Goal: Information Seeking & Learning: Learn about a topic

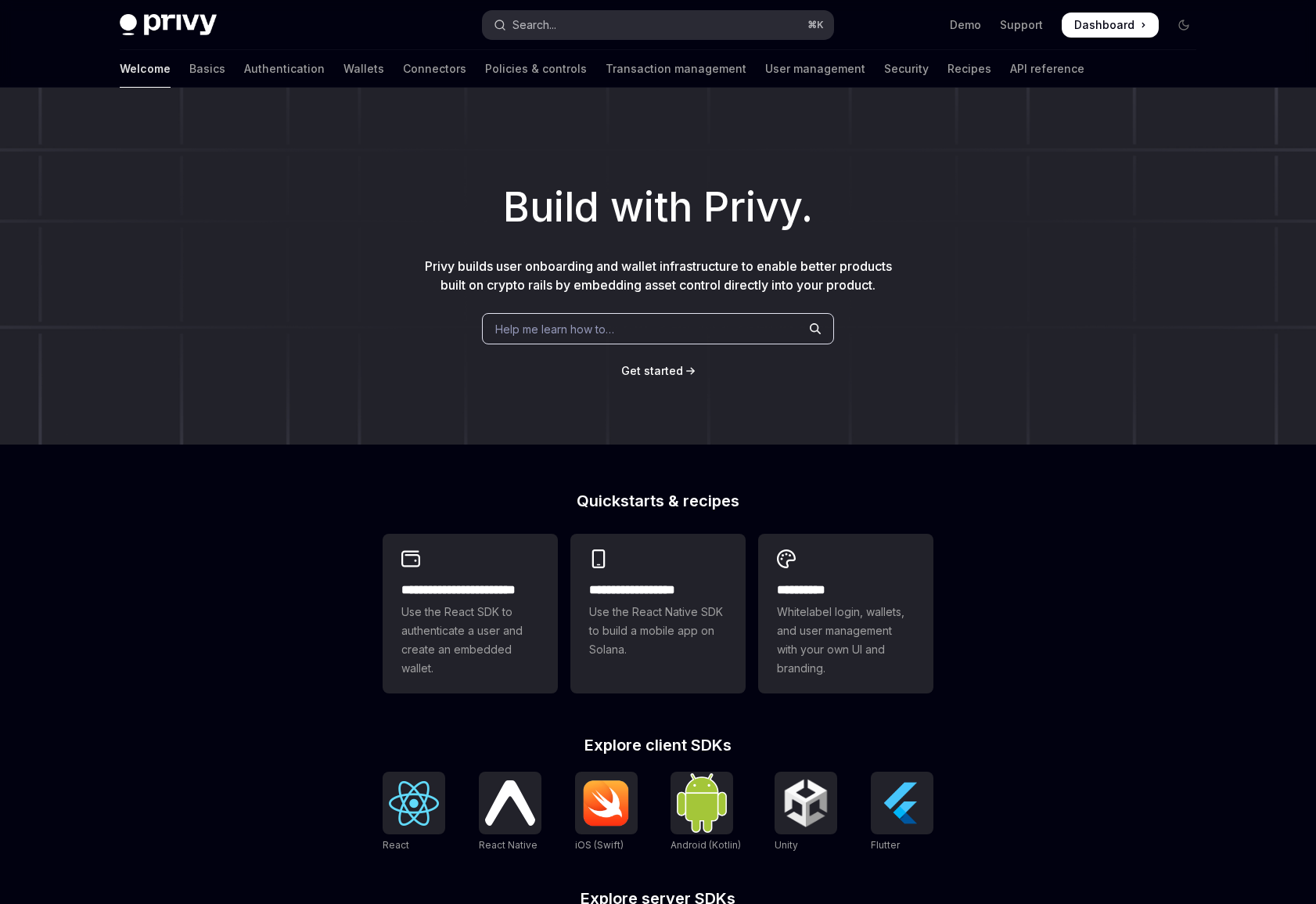
click at [638, 26] on button "Search... ⌘ K" at bounding box center [658, 25] width 350 height 29
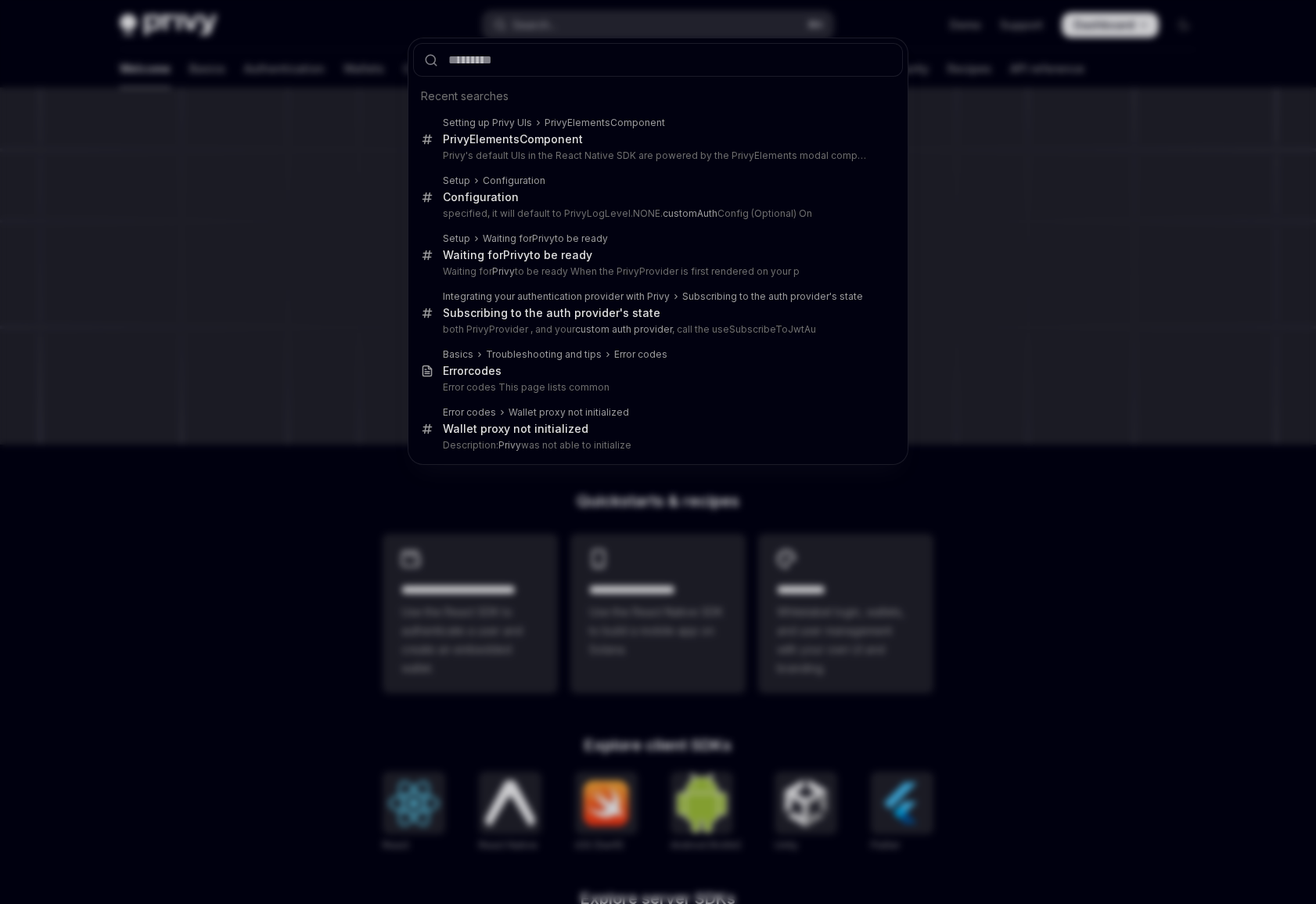
type input "*"
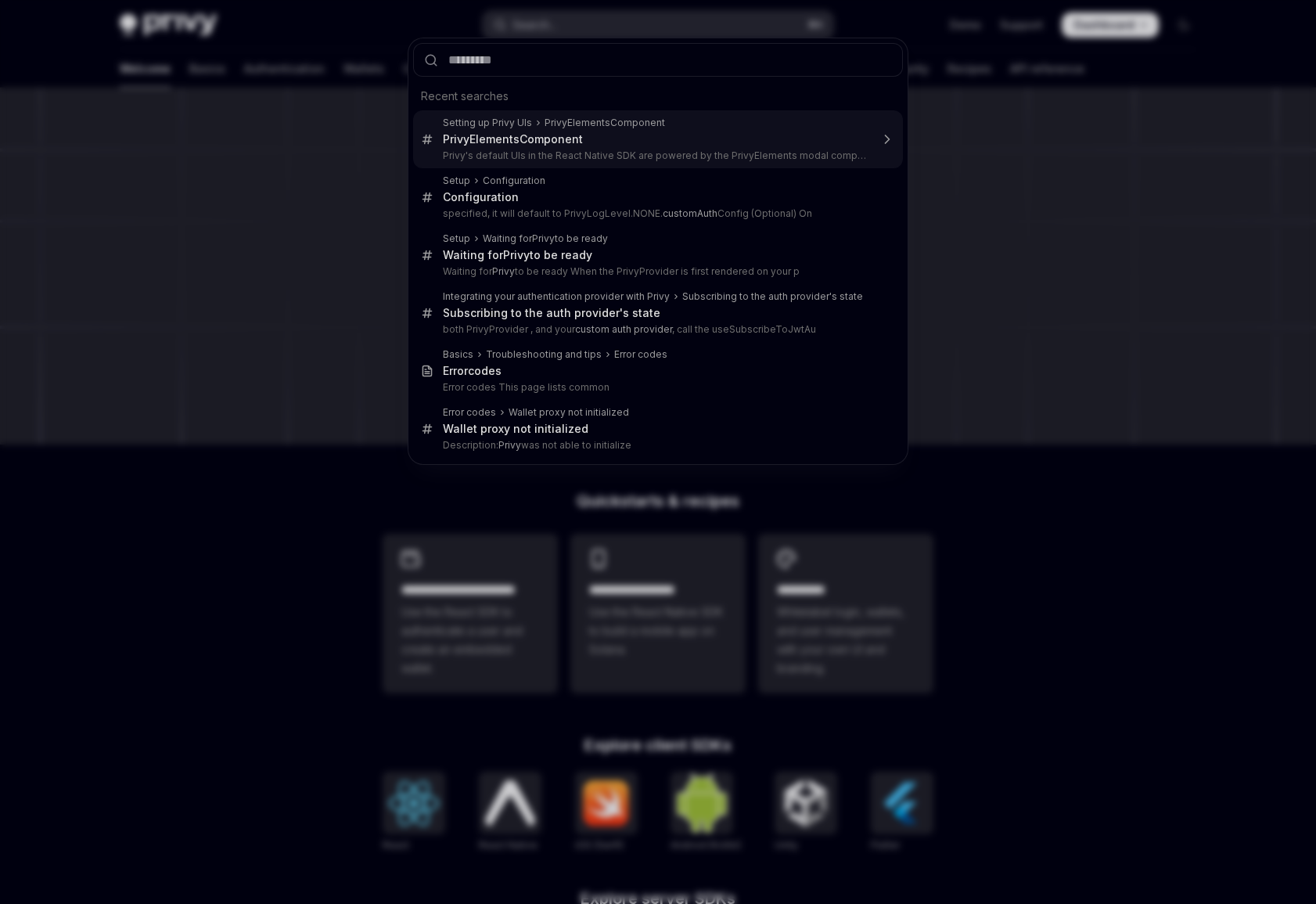
type input "*"
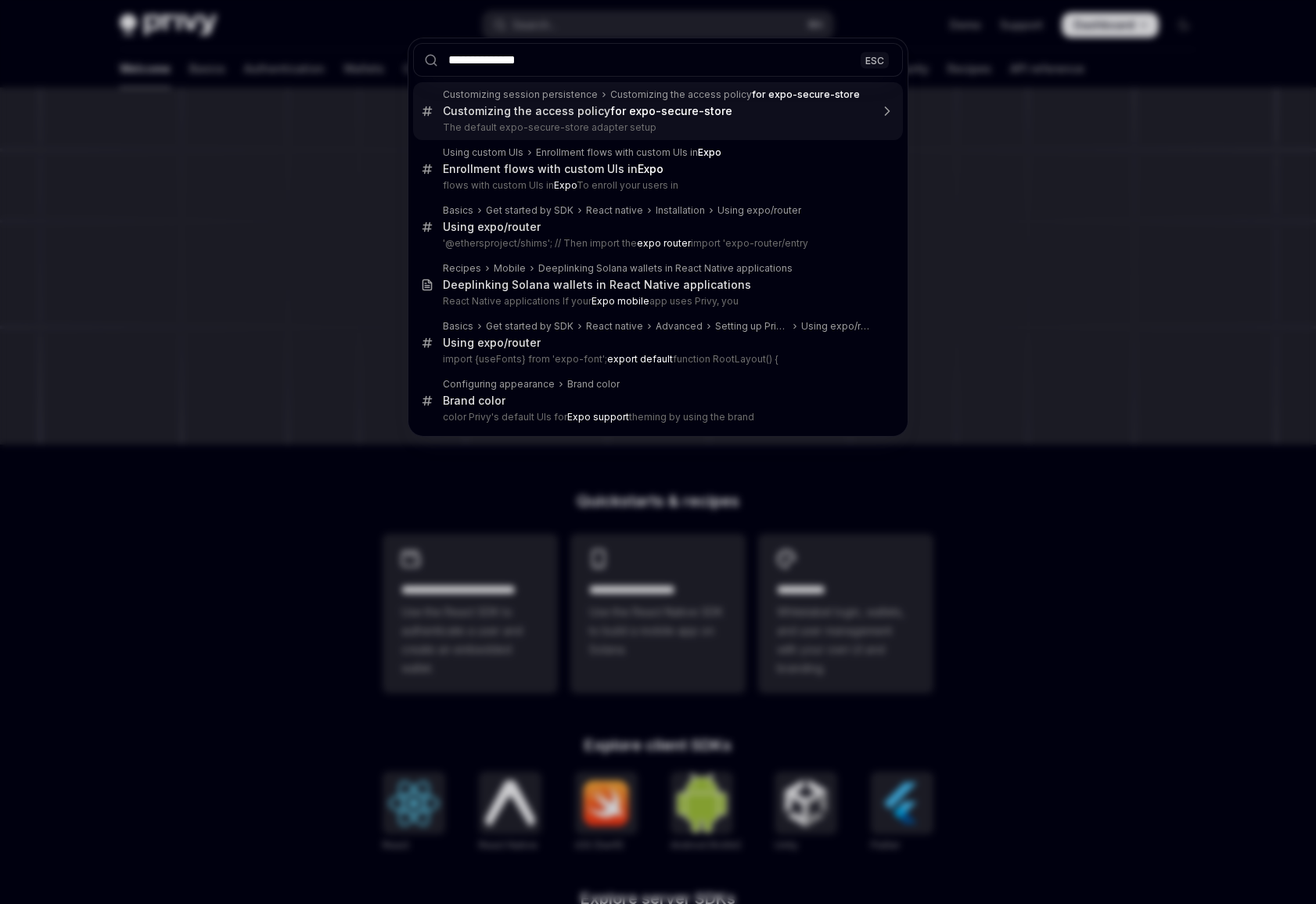
type input "**********"
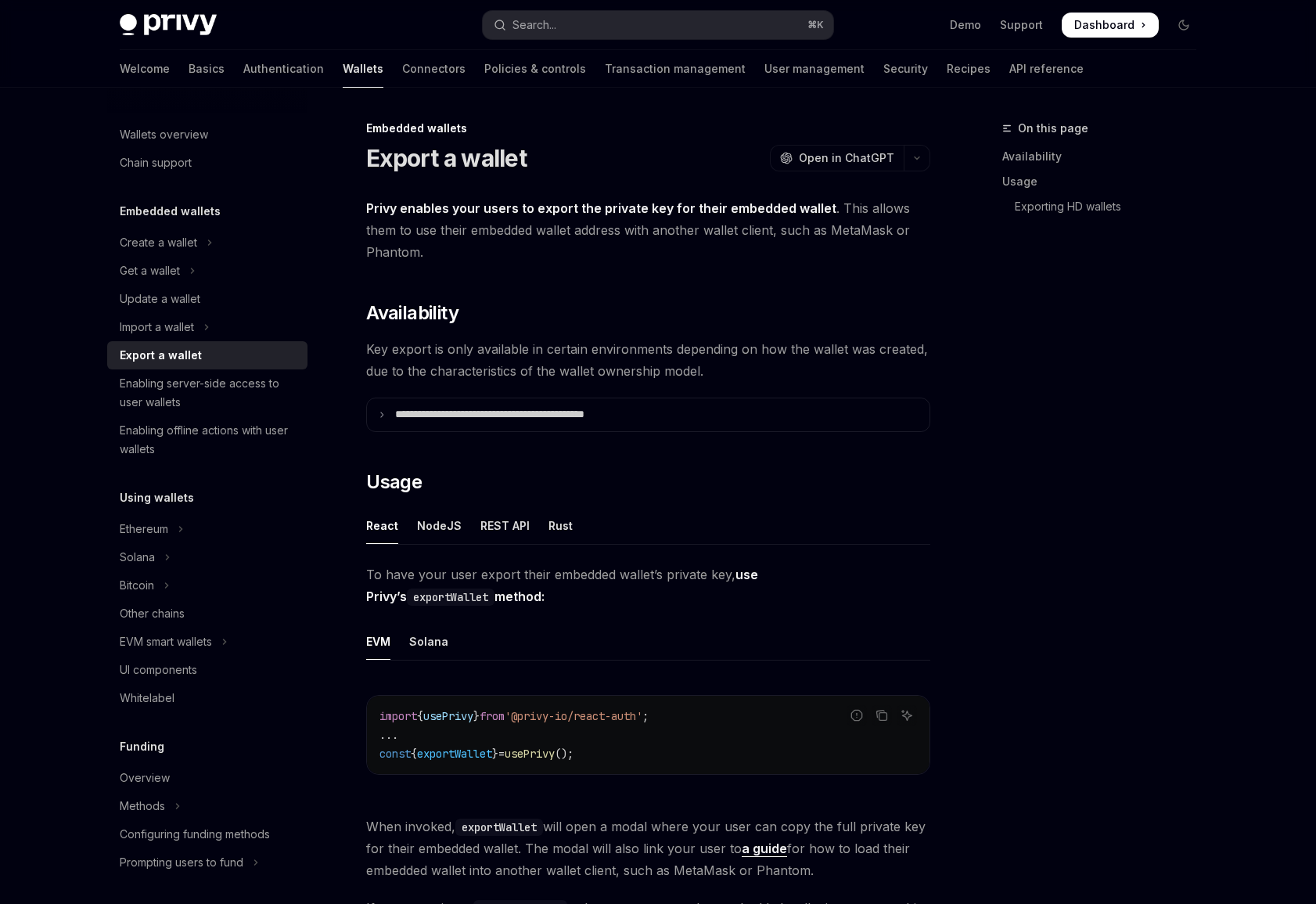
scroll to position [88, 0]
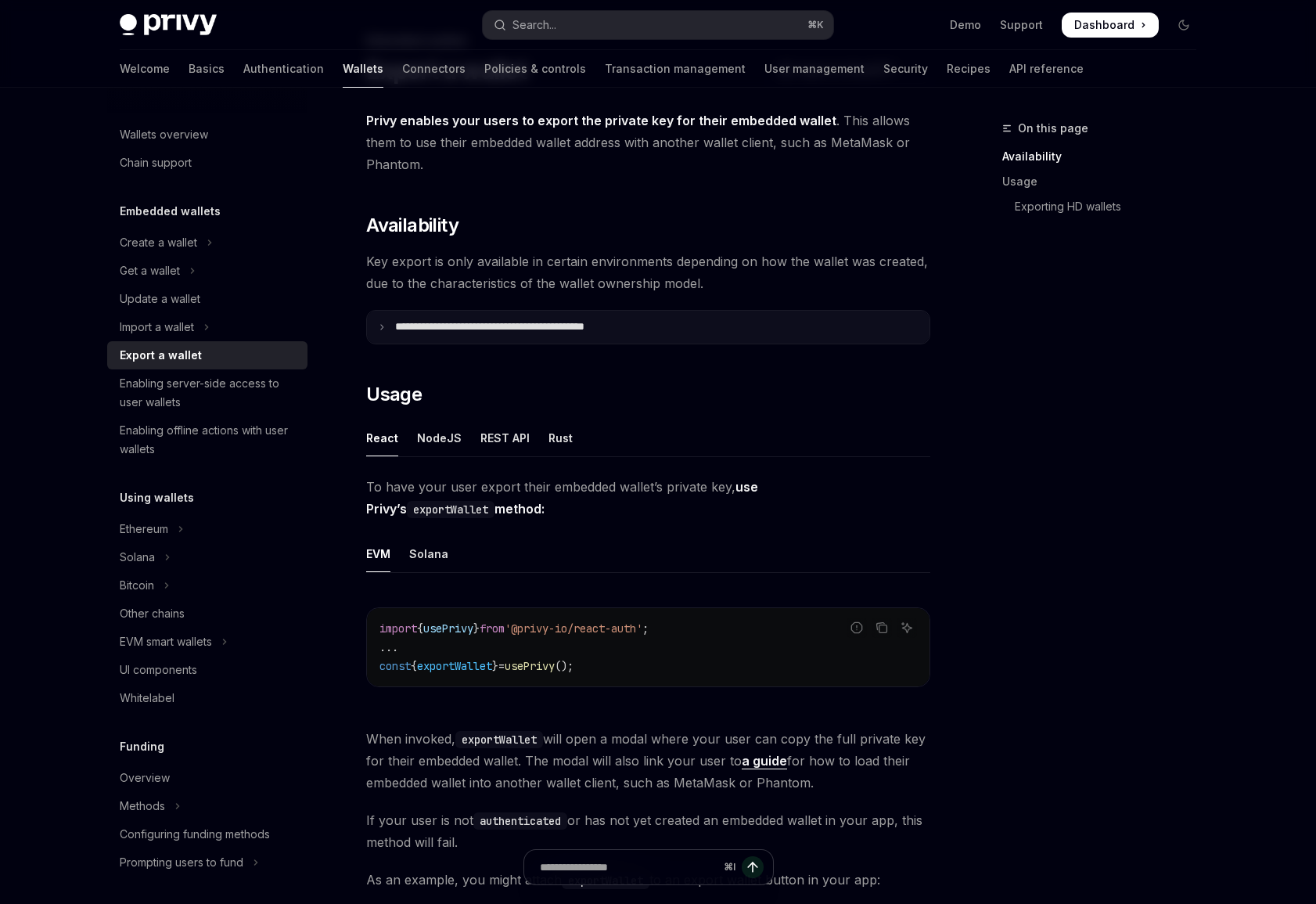
click at [511, 326] on p "**********" at bounding box center [524, 327] width 259 height 14
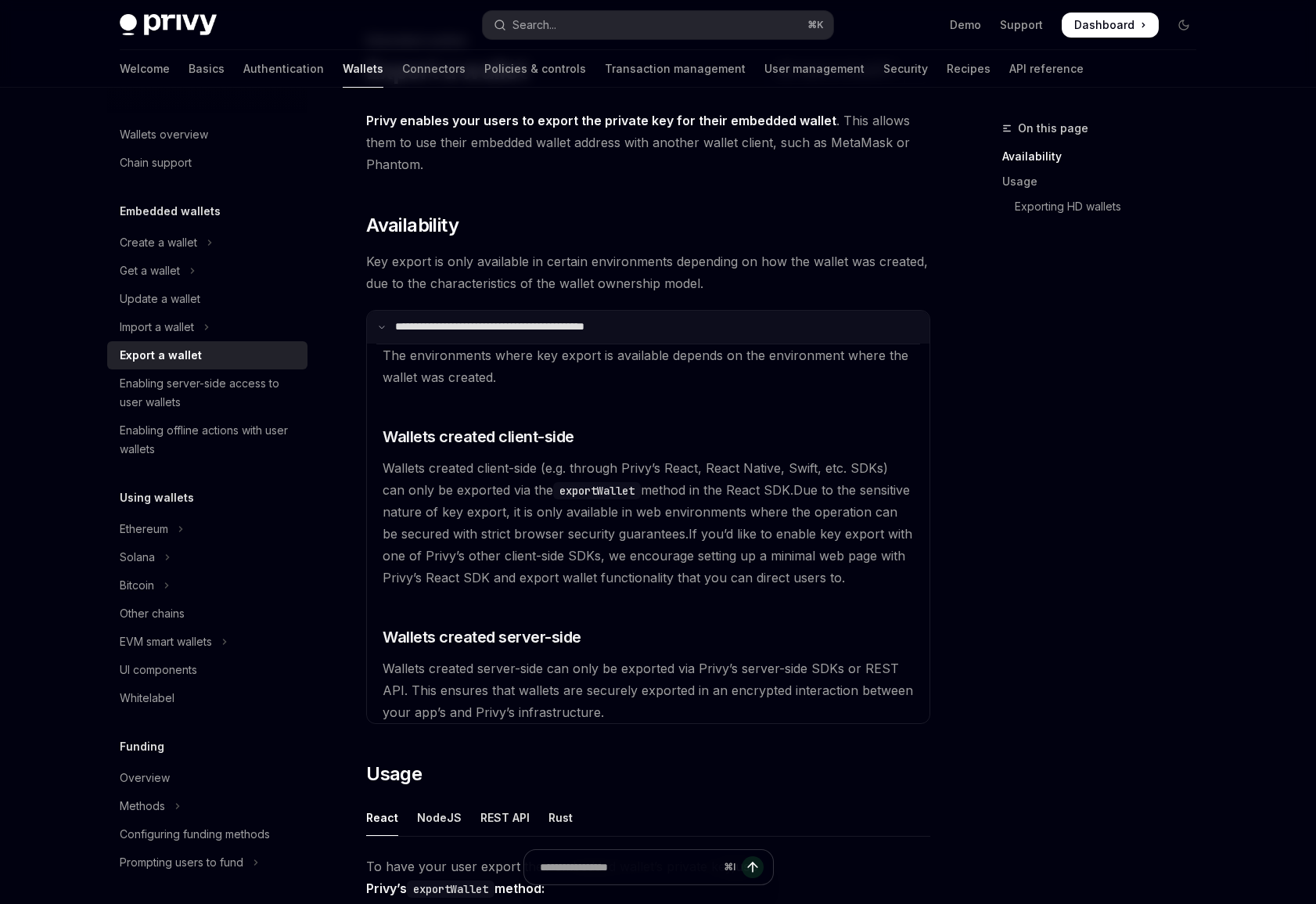
click at [511, 326] on p "**********" at bounding box center [522, 327] width 254 height 14
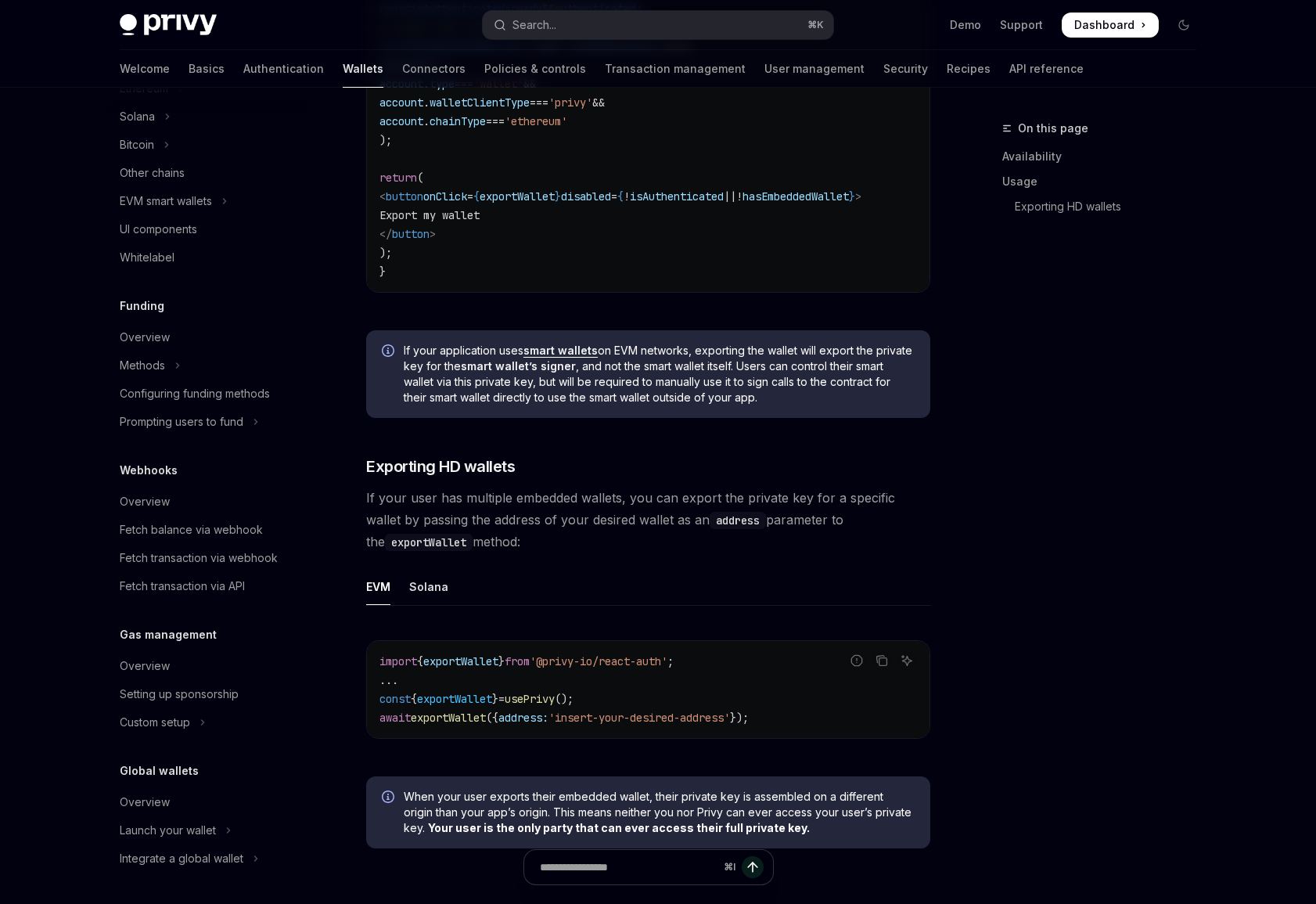
scroll to position [1389, 0]
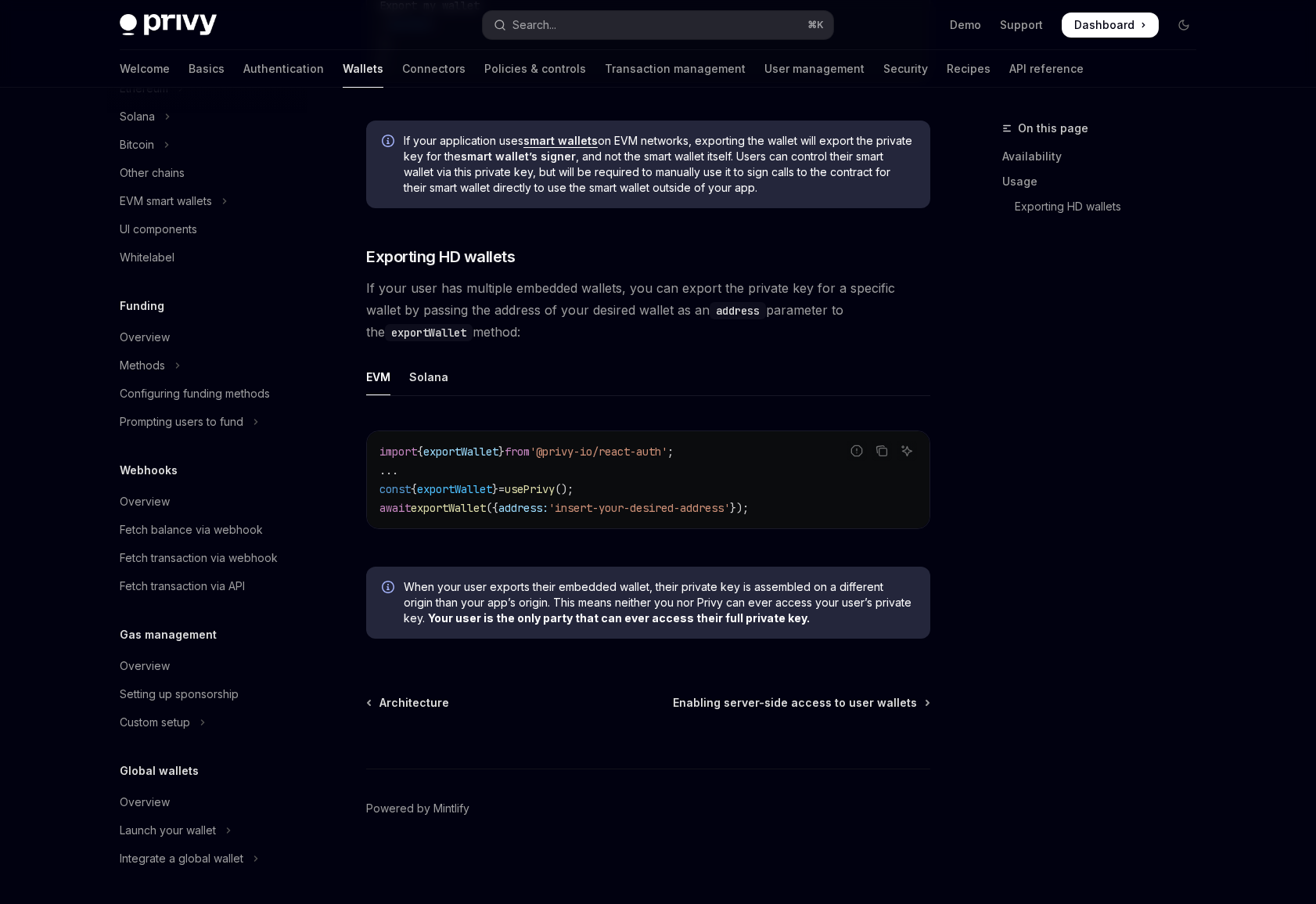
click at [573, 491] on span "();" at bounding box center [564, 489] width 19 height 14
click at [617, 496] on code "import { exportWallet } from '@privy-io/react-auth' ; ... const { exportWallet …" at bounding box center [648, 480] width 538 height 75
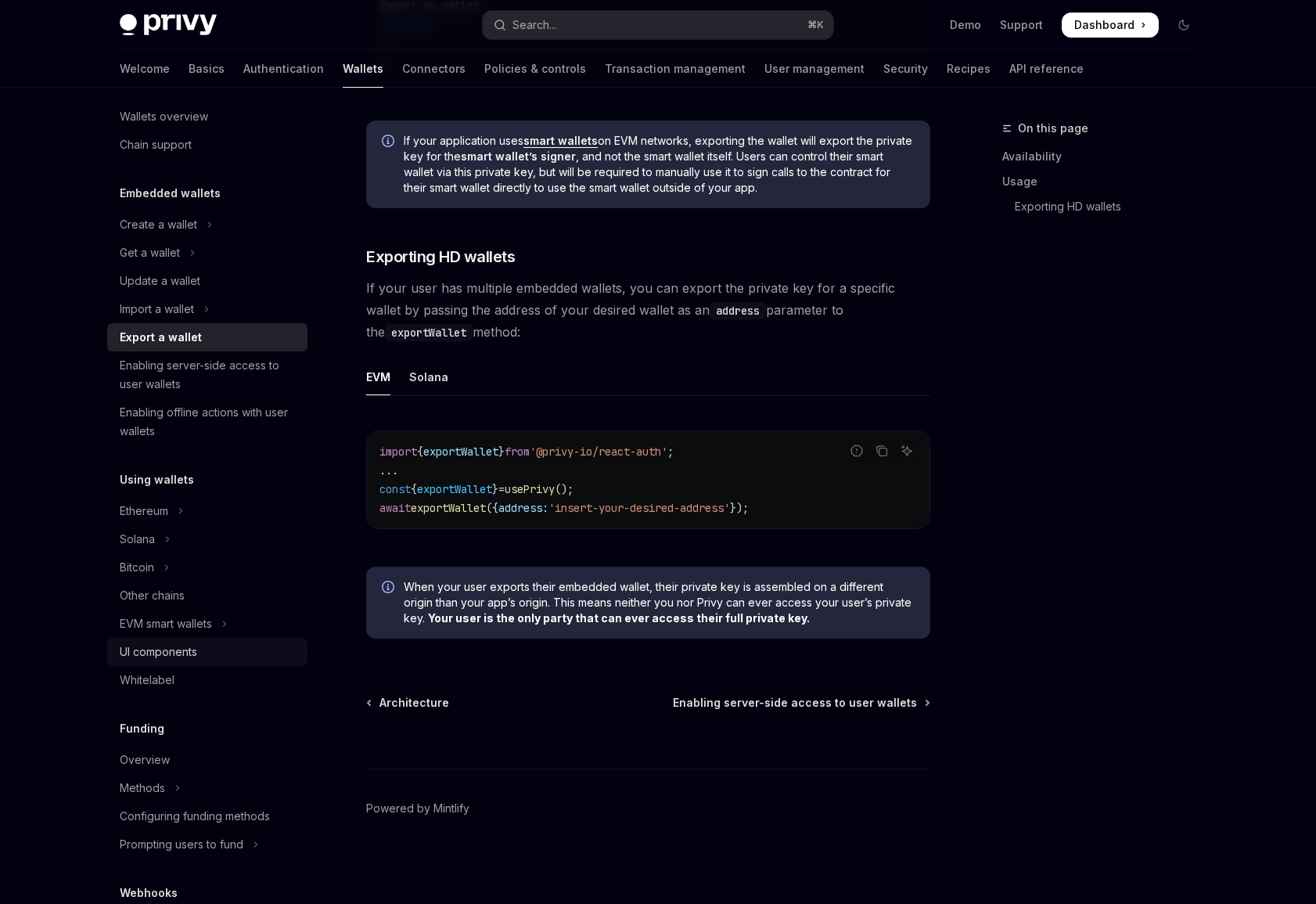
scroll to position [0, 0]
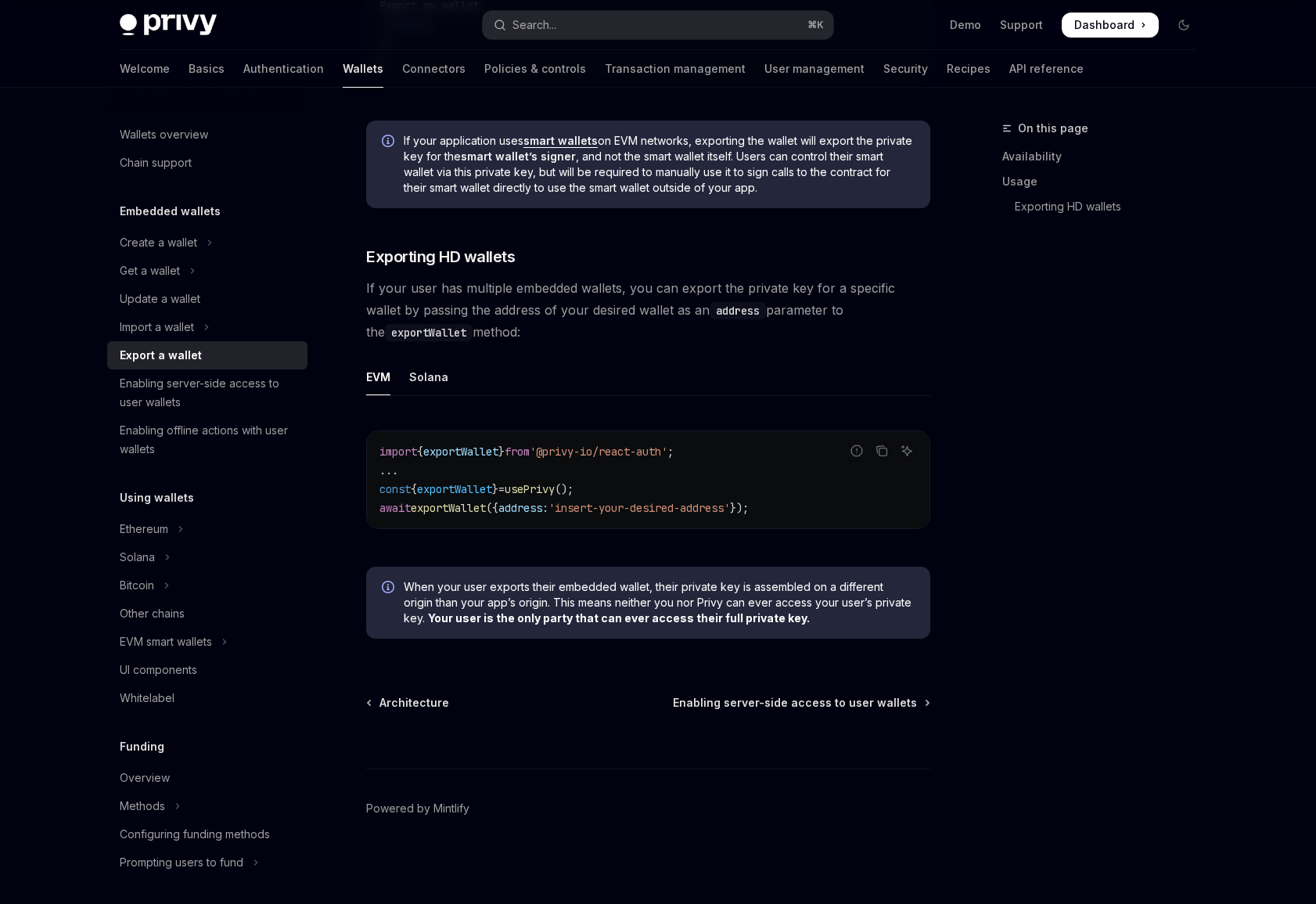
click at [220, 227] on div "Embedded wallets Create a wallet Get a wallet Update a wallet Import a wallet E…" at bounding box center [208, 332] width 201 height 262
click at [211, 254] on button "Create a wallet" at bounding box center [208, 242] width 201 height 29
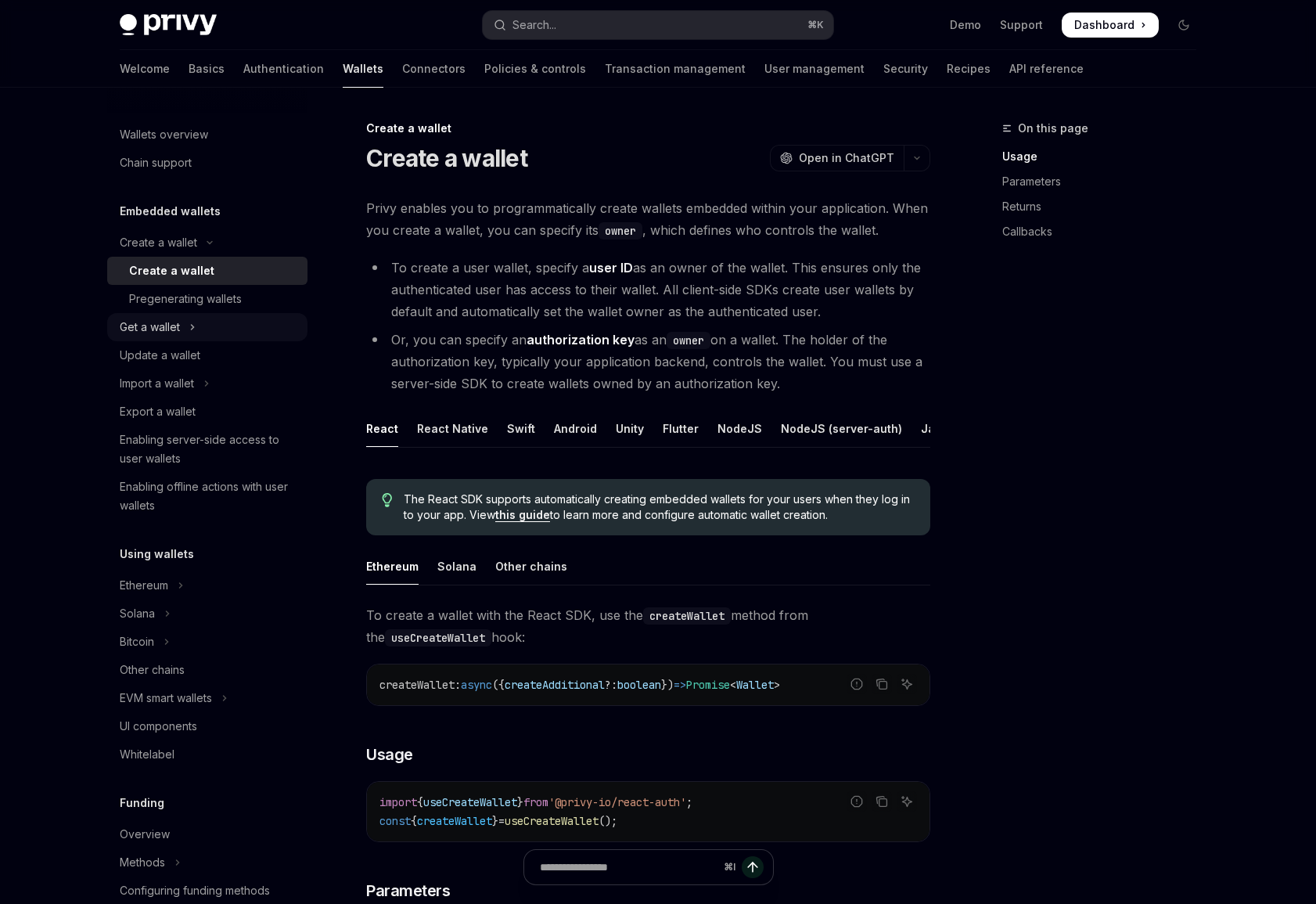
click at [243, 330] on button "Get a wallet" at bounding box center [208, 327] width 201 height 29
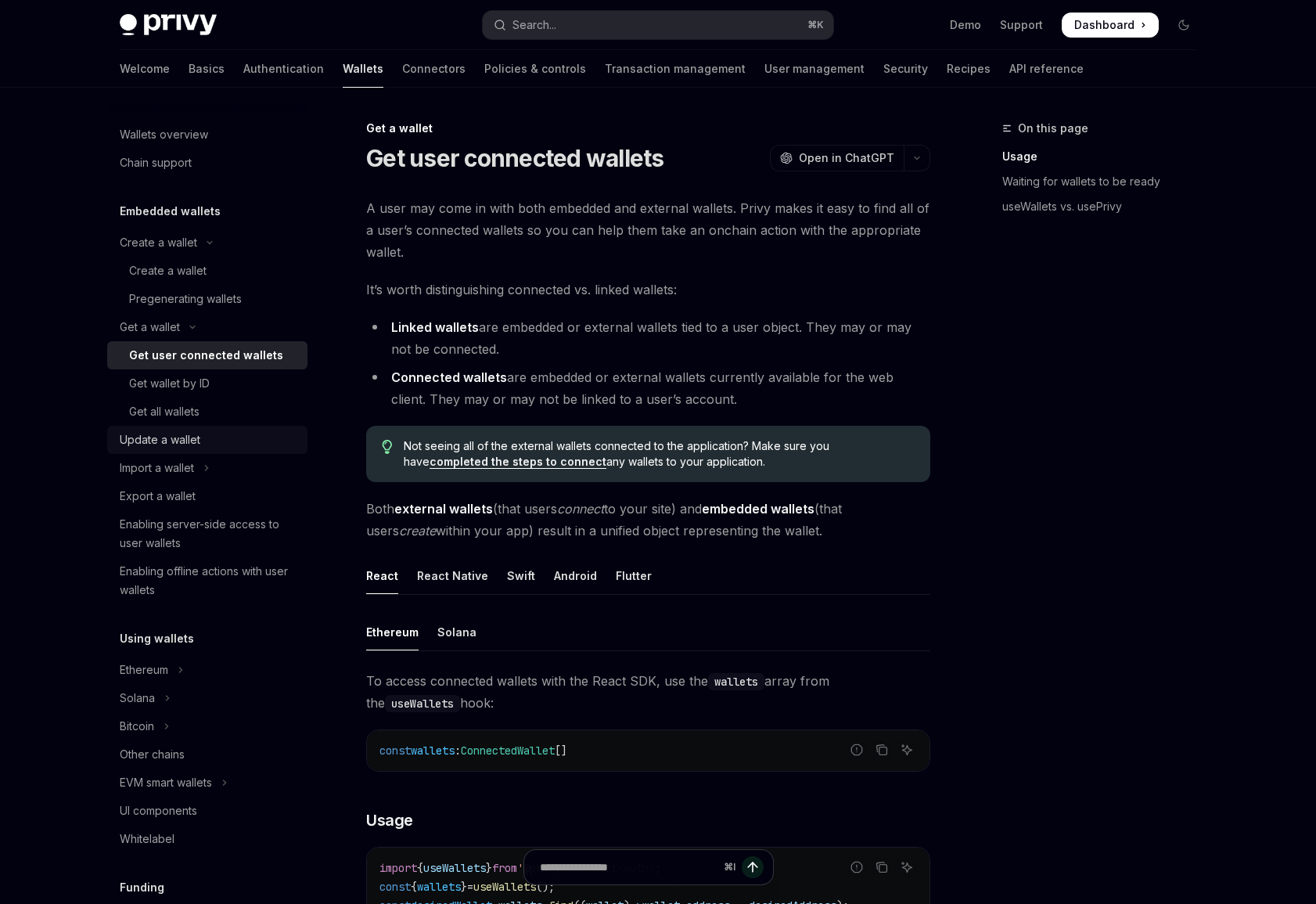
click at [260, 427] on link "Update a wallet" at bounding box center [208, 440] width 201 height 29
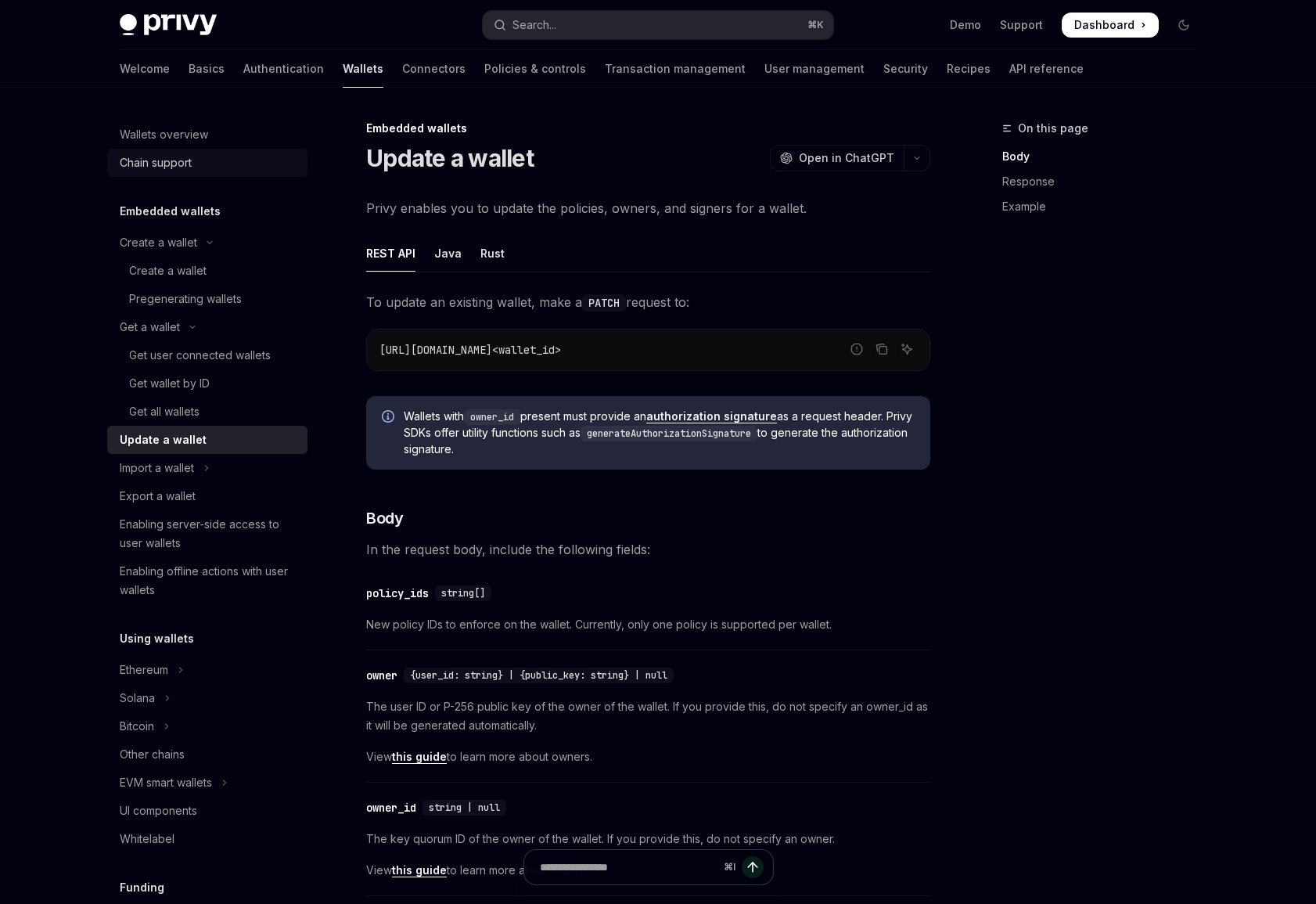
click at [178, 155] on div "Chain support" at bounding box center [155, 162] width 72 height 19
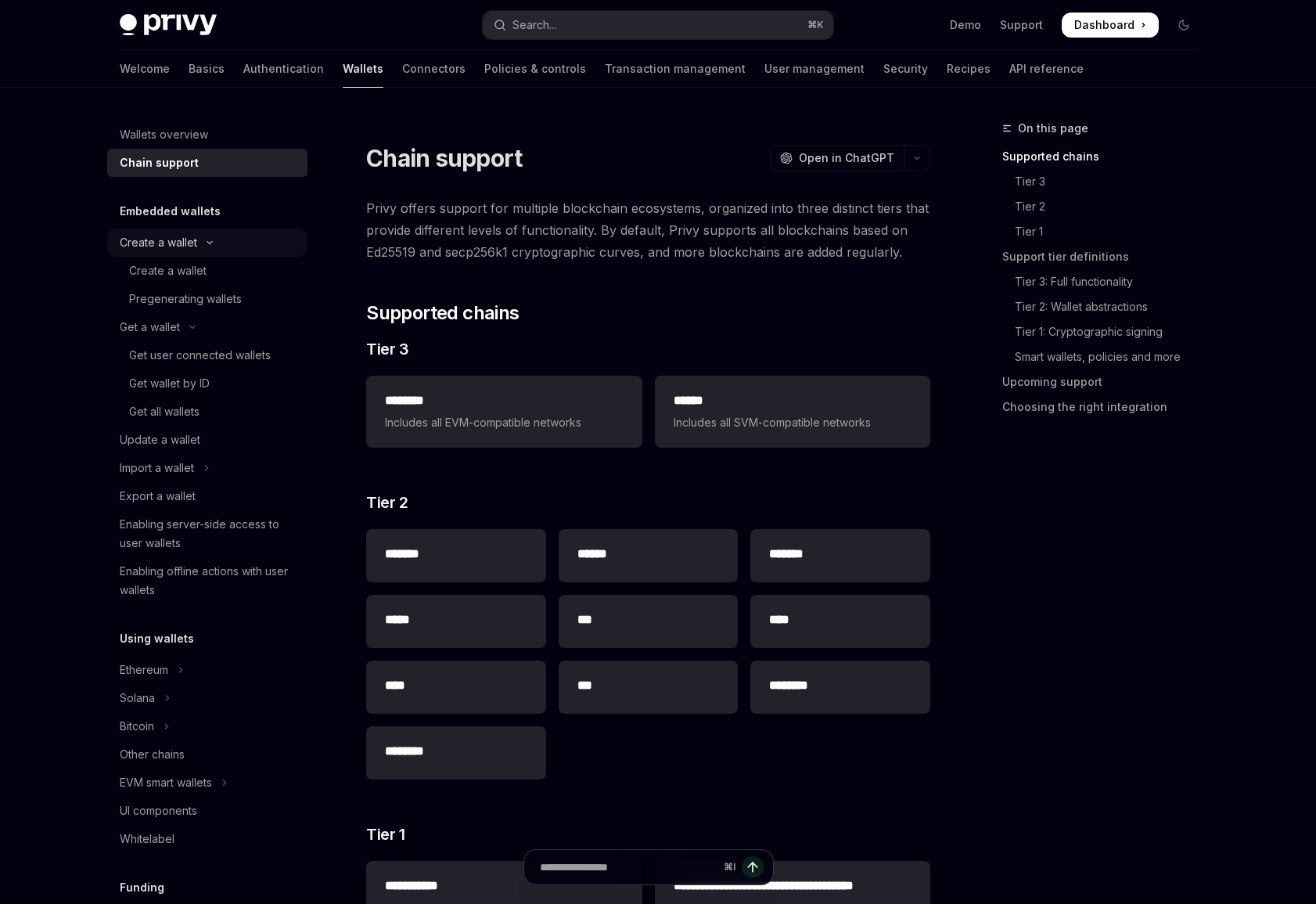
click at [221, 242] on button "Create a wallet" at bounding box center [208, 242] width 201 height 29
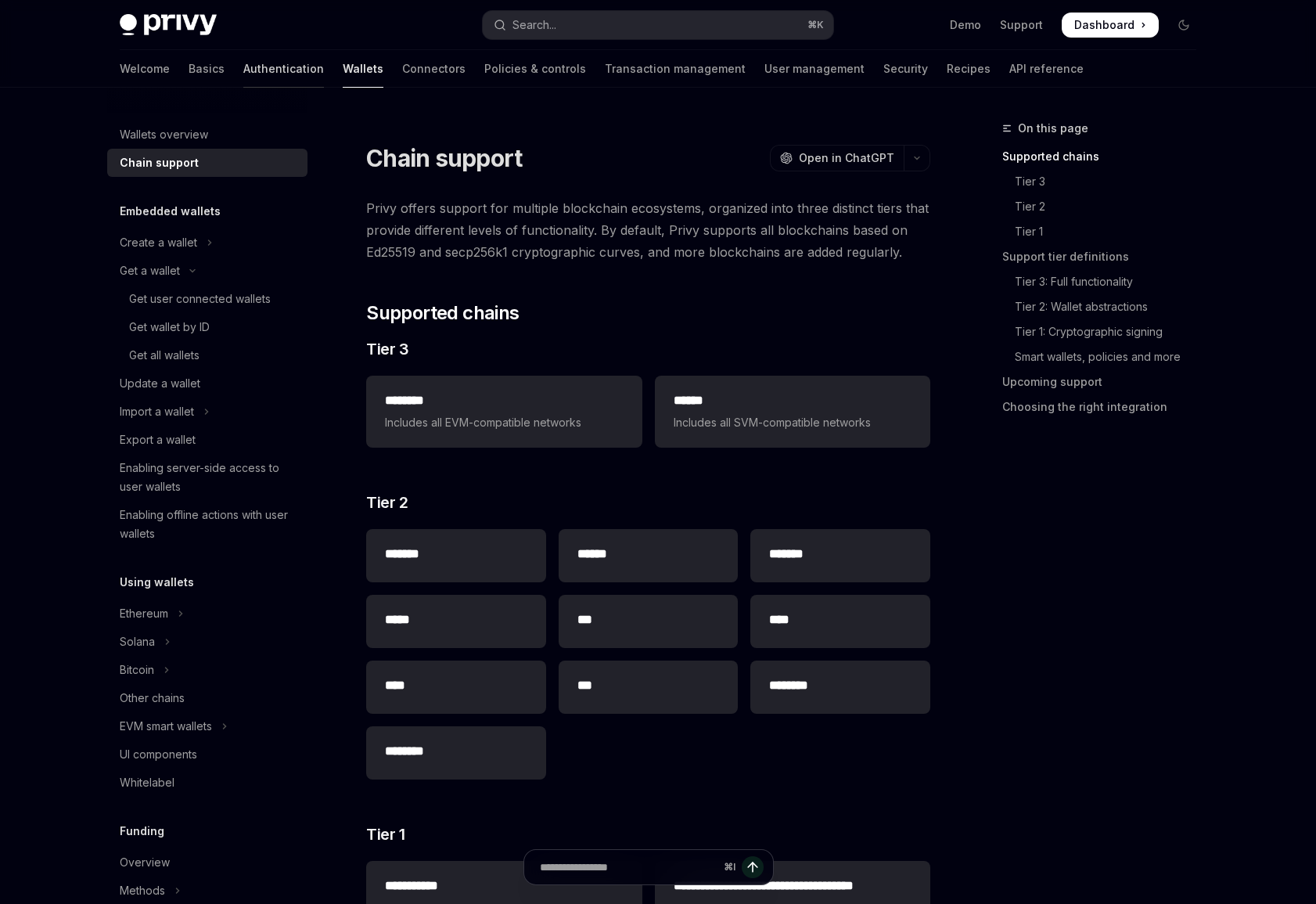
click at [243, 87] on div at bounding box center [283, 88] width 81 height 2
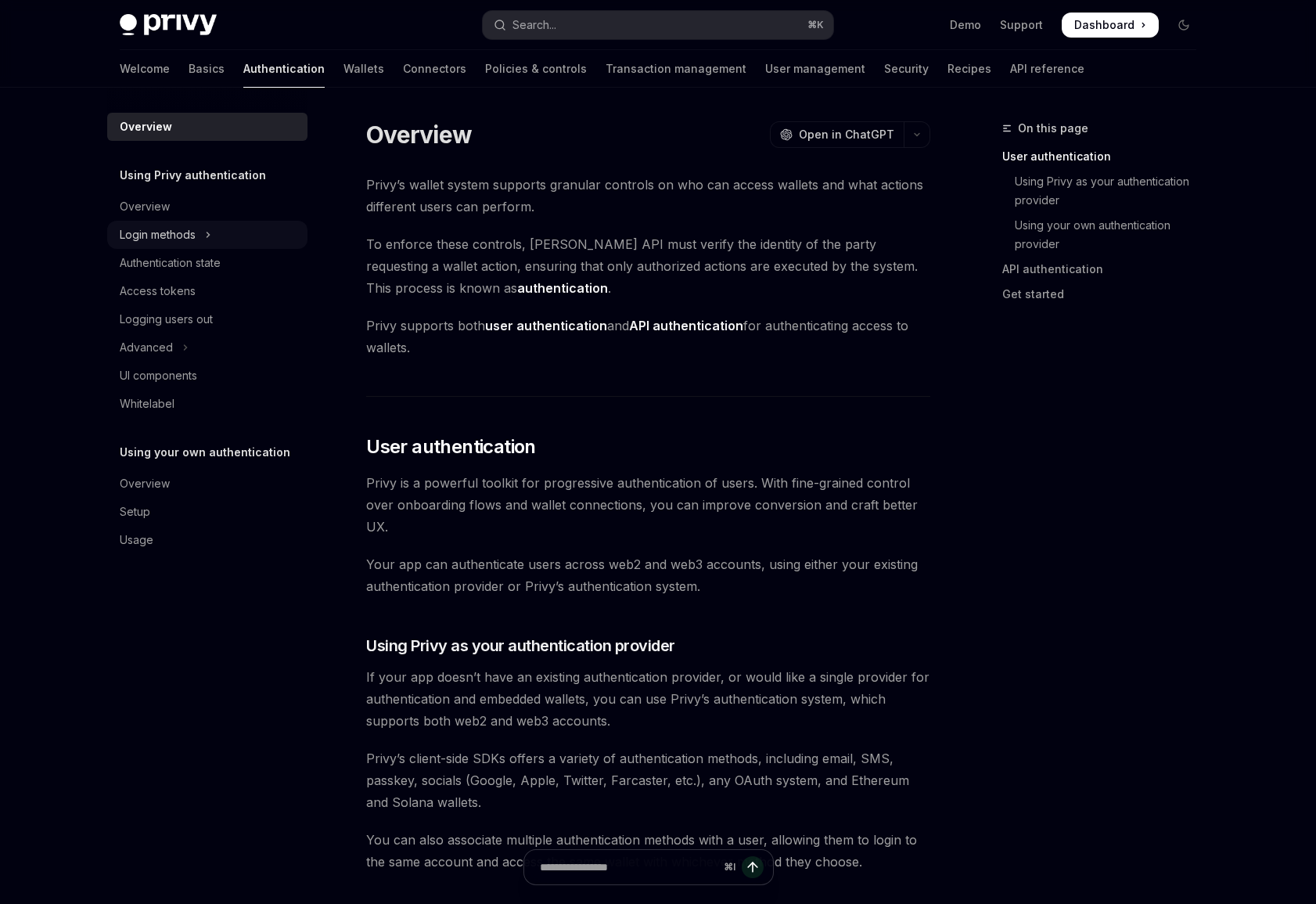
click at [240, 235] on button "Login methods" at bounding box center [208, 234] width 201 height 29
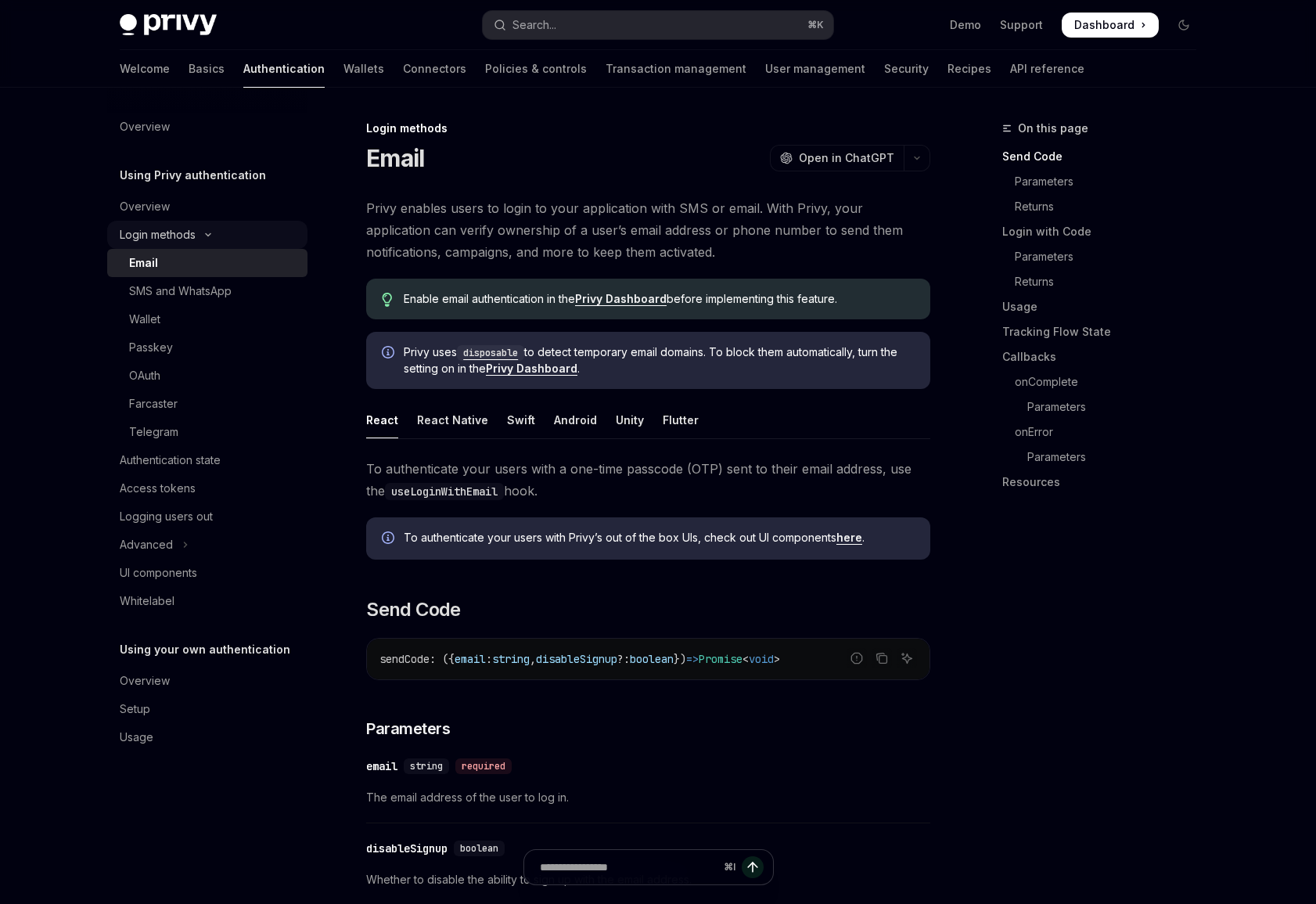
click at [241, 227] on button "Login methods" at bounding box center [208, 234] width 201 height 29
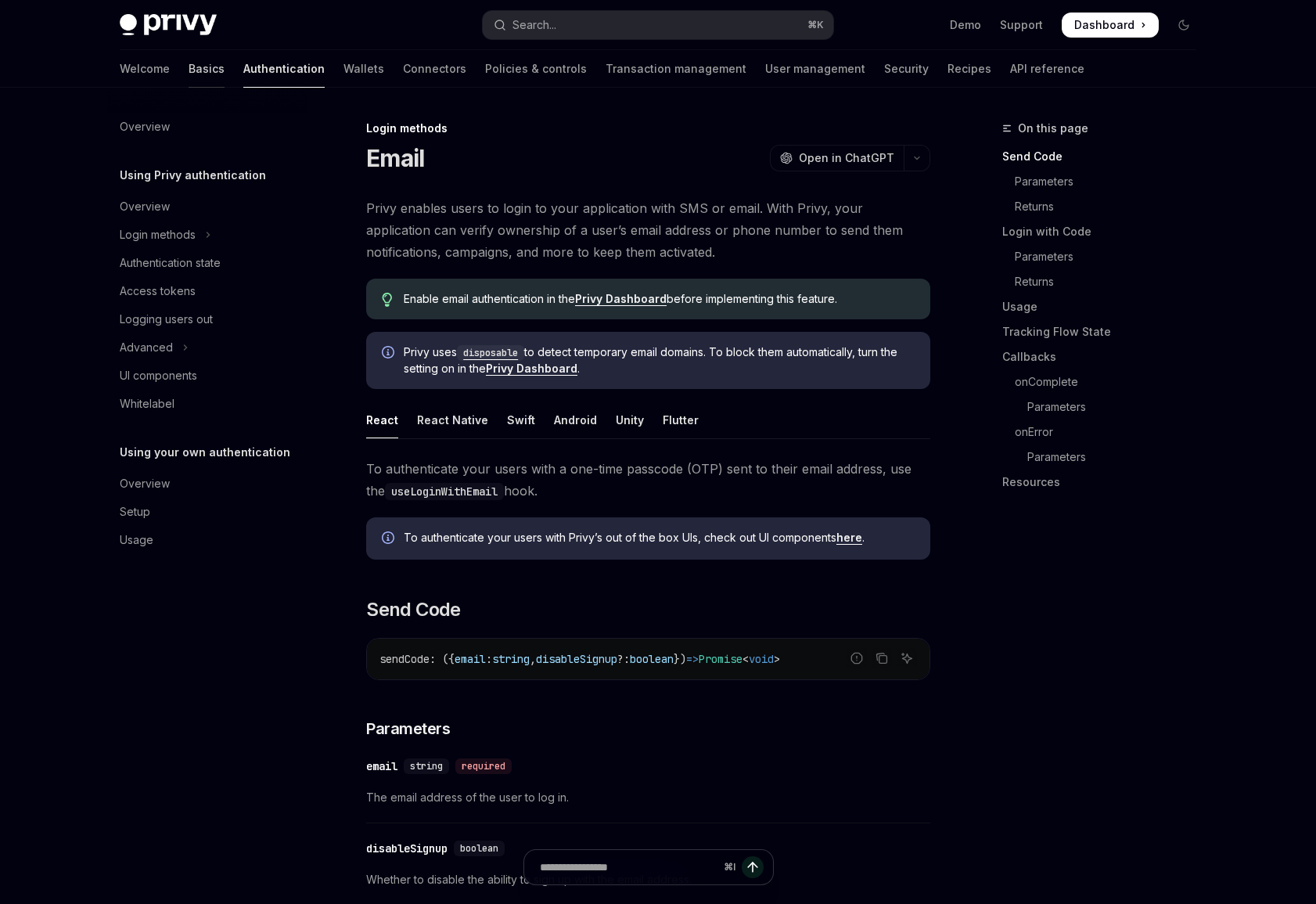
click at [189, 78] on link "Basics" at bounding box center [207, 69] width 36 height 37
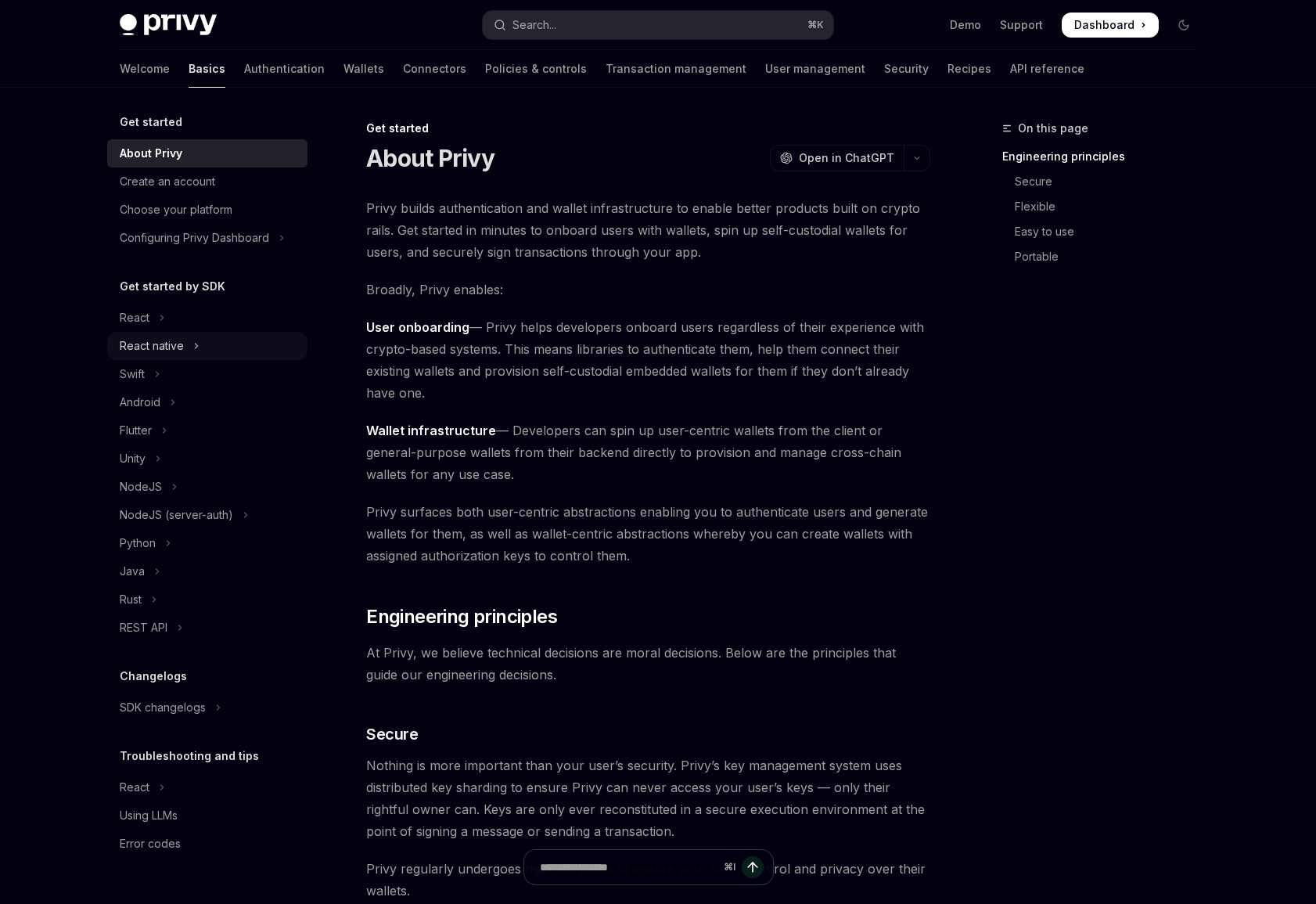
click at [235, 347] on button "React native" at bounding box center [208, 345] width 201 height 29
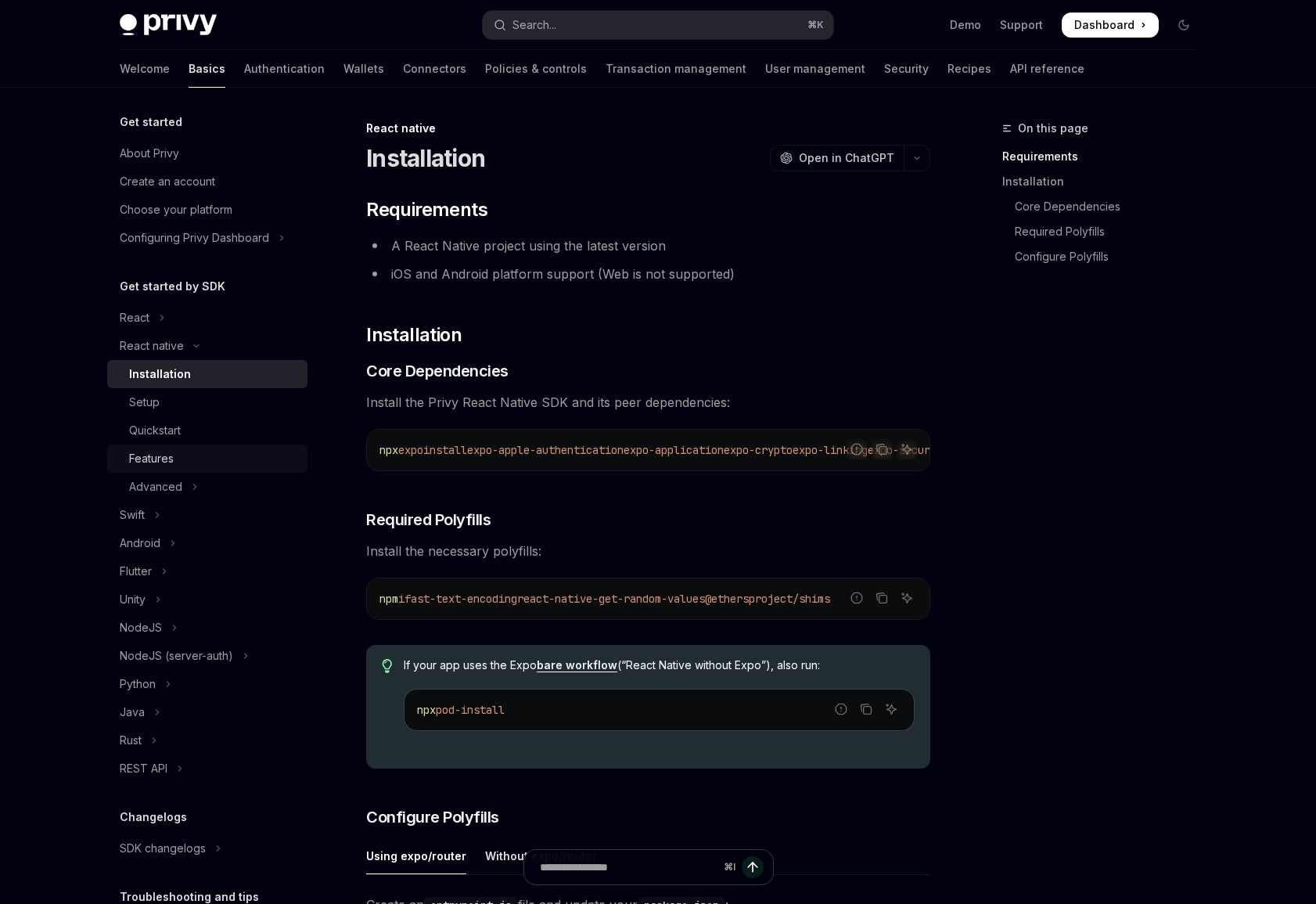
click at [253, 467] on div "Features" at bounding box center [213, 458] width 169 height 19
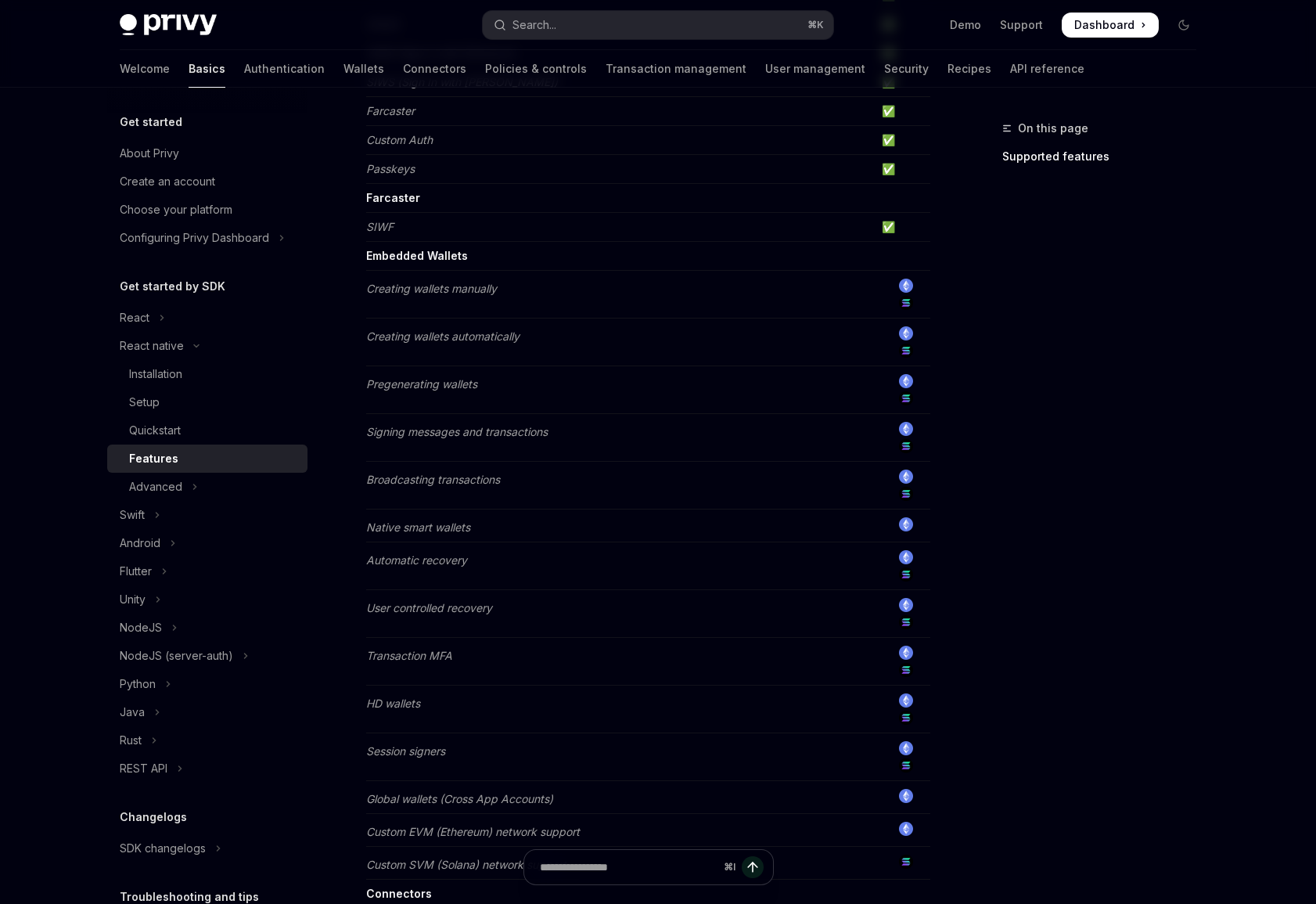
scroll to position [342, 0]
drag, startPoint x: 382, startPoint y: 286, endPoint x: 539, endPoint y: 288, distance: 157.0
click at [541, 287] on td "Creating wallets manually" at bounding box center [621, 292] width 509 height 48
click at [573, 468] on td "Broadcasting transactions" at bounding box center [621, 483] width 509 height 48
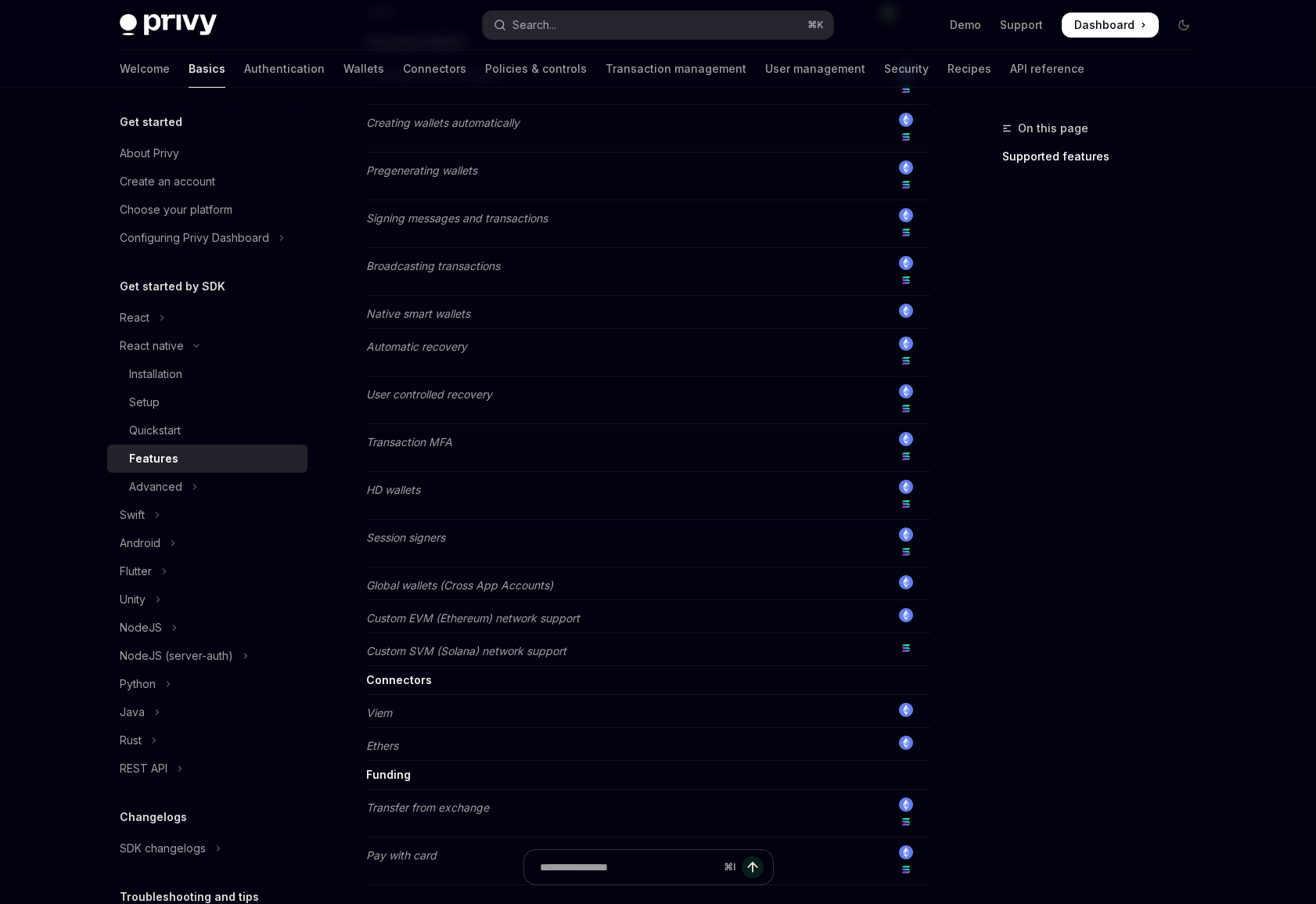
scroll to position [545, 0]
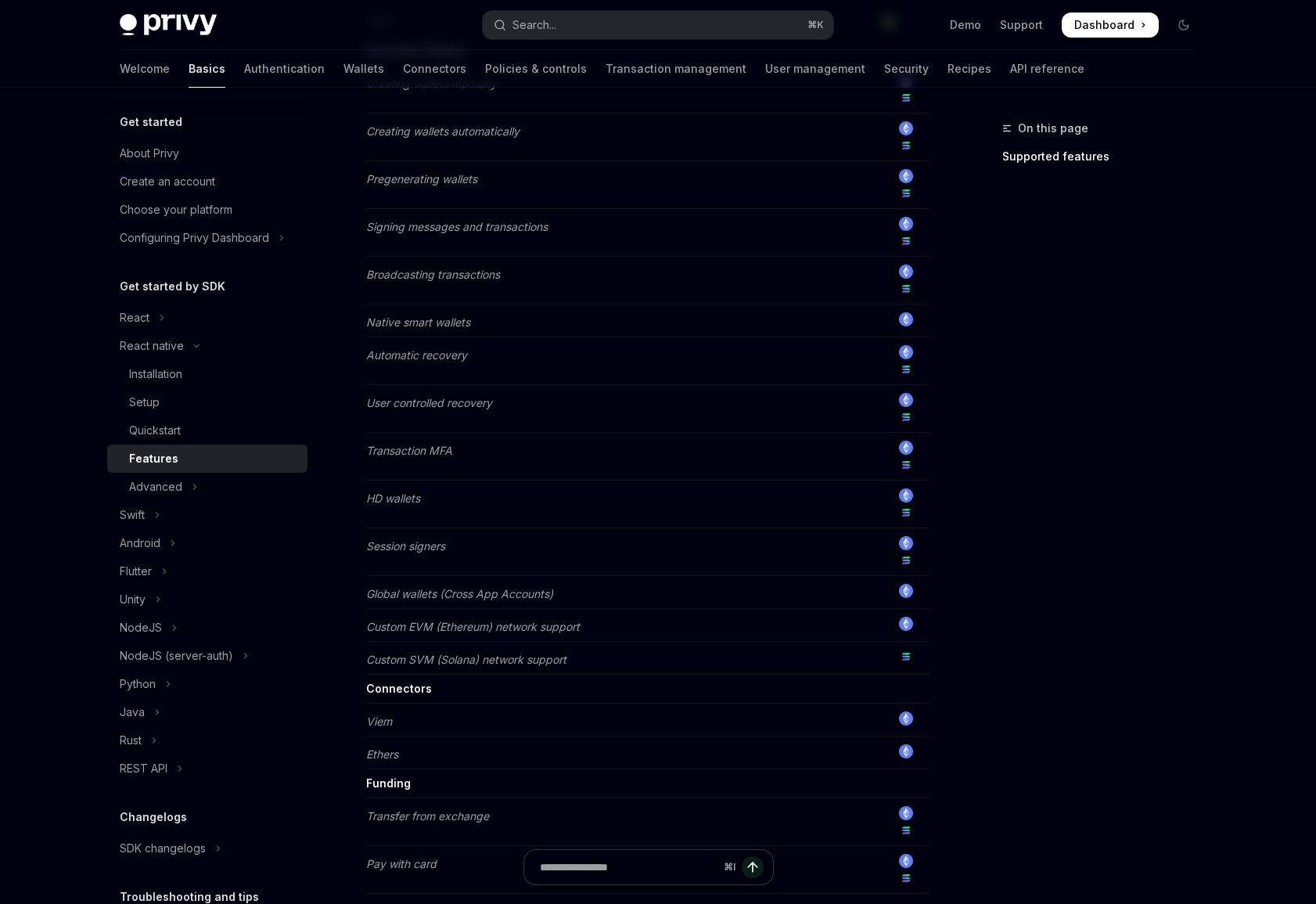
click at [416, 506] on td "HD wallets" at bounding box center [621, 505] width 509 height 48
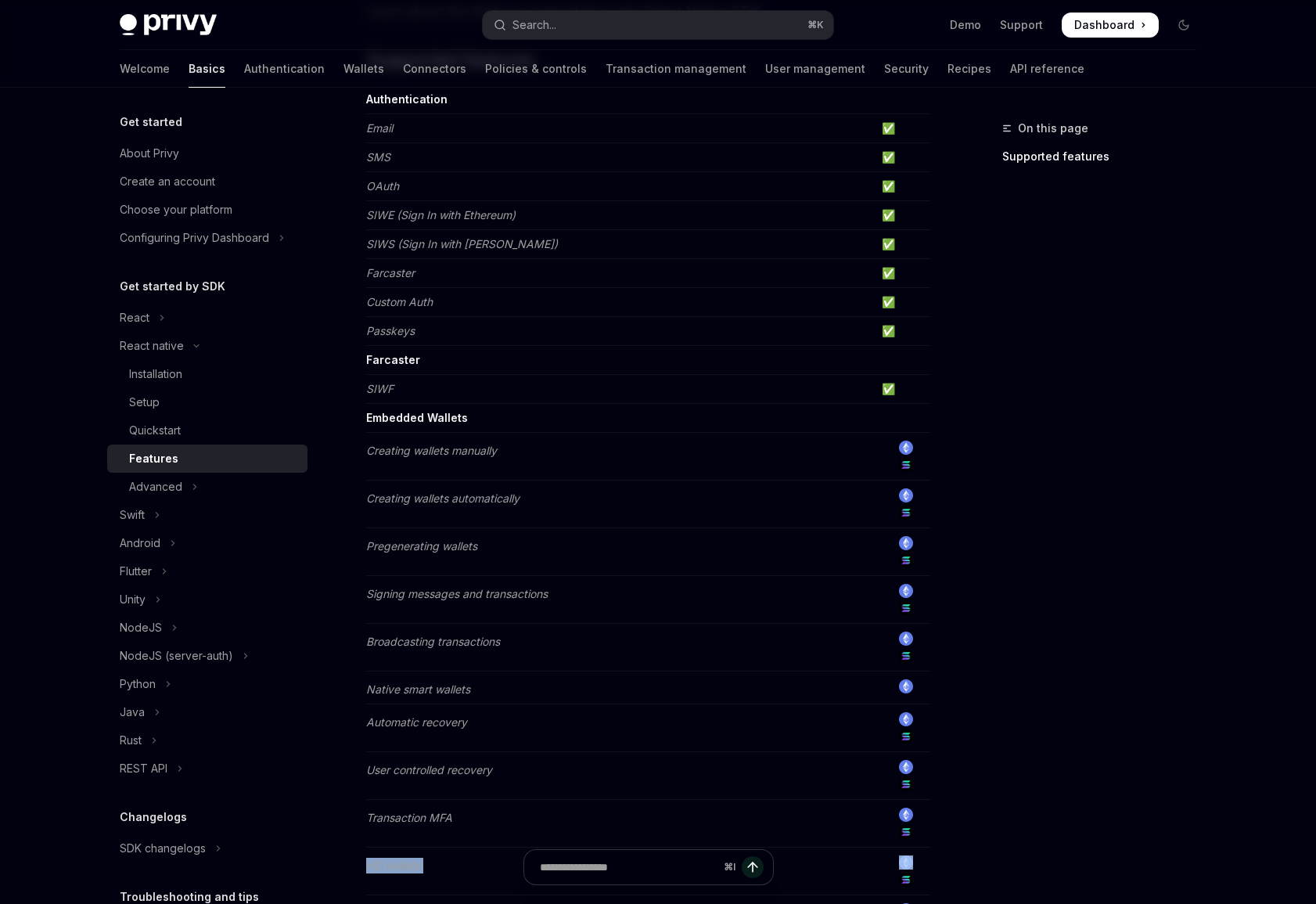
scroll to position [175, 0]
click at [485, 776] on em "User controlled recovery" at bounding box center [429, 772] width 126 height 14
click at [500, 789] on td "User controlled recovery" at bounding box center [621, 778] width 509 height 48
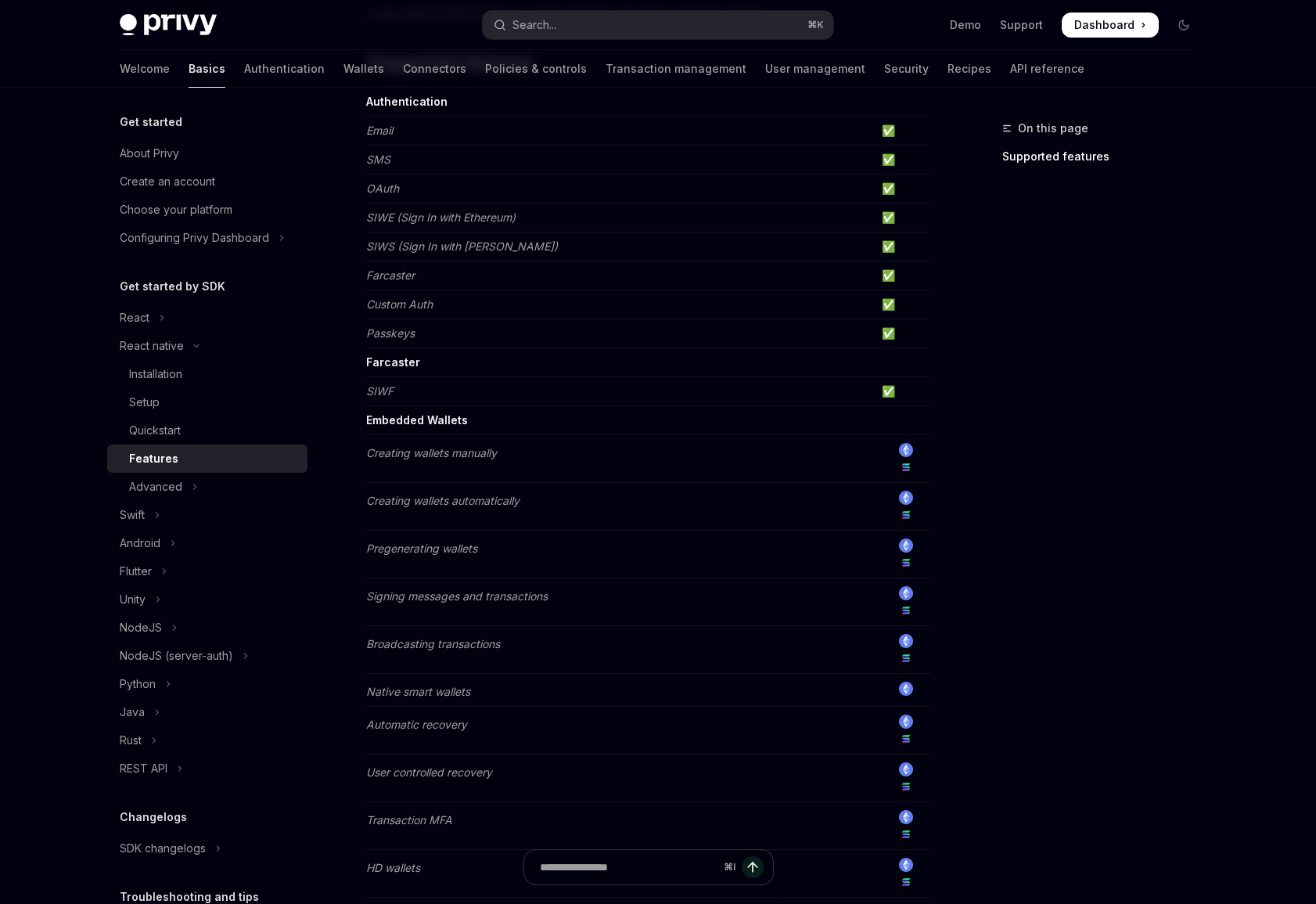
click at [501, 775] on td "User controlled recovery" at bounding box center [621, 778] width 509 height 48
click at [494, 695] on td "Native smart wallets" at bounding box center [621, 690] width 509 height 32
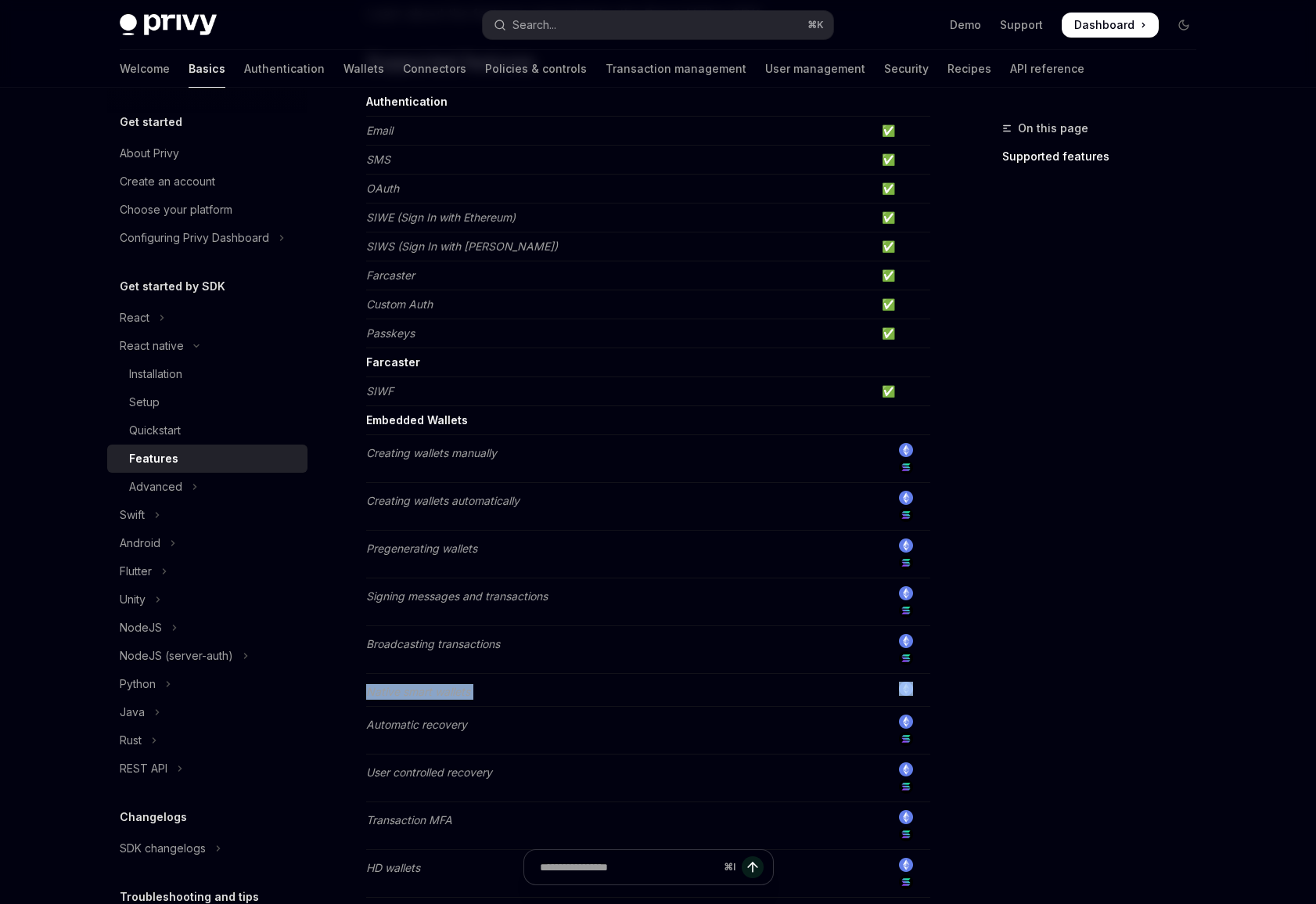
click at [494, 695] on td "Native smart wallets" at bounding box center [621, 690] width 509 height 32
click at [535, 629] on td "Broadcasting transactions" at bounding box center [621, 650] width 509 height 48
click at [535, 645] on td "Broadcasting transactions" at bounding box center [621, 650] width 509 height 48
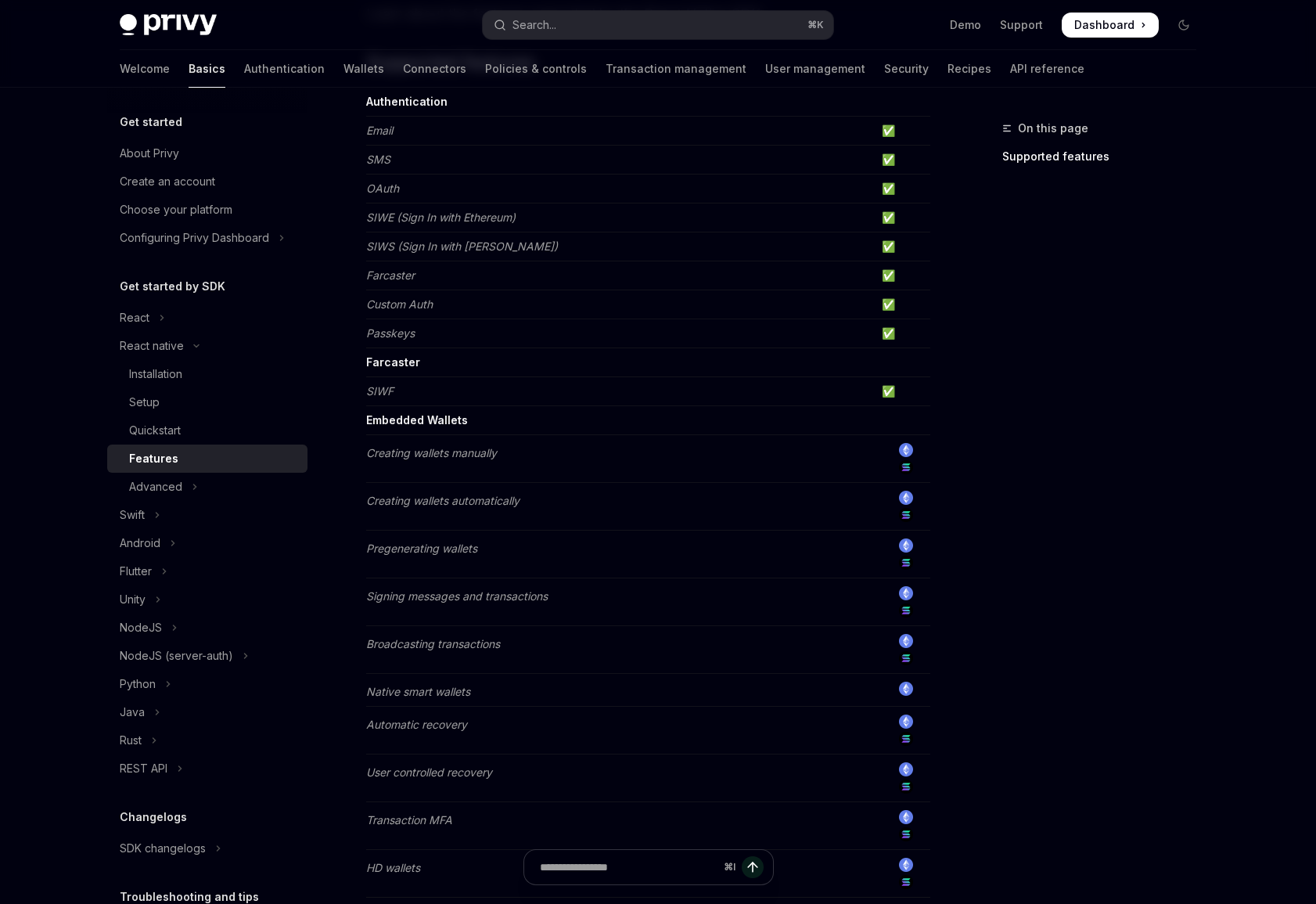
click at [453, 498] on em "Creating wallets automatically" at bounding box center [443, 501] width 153 height 14
click at [249, 497] on button "Advanced" at bounding box center [208, 487] width 201 height 29
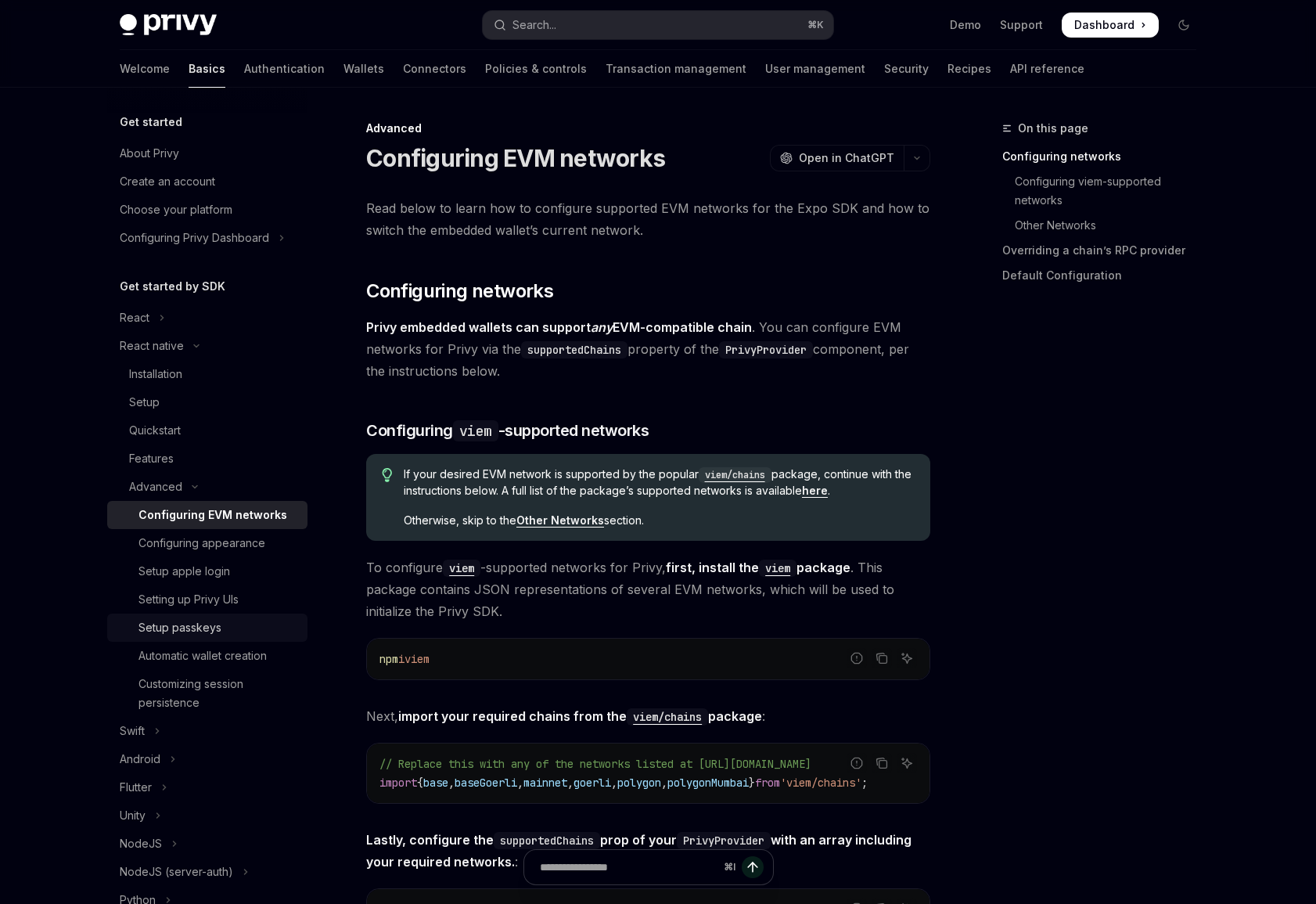
click at [270, 625] on div "Setup passkeys" at bounding box center [218, 628] width 159 height 19
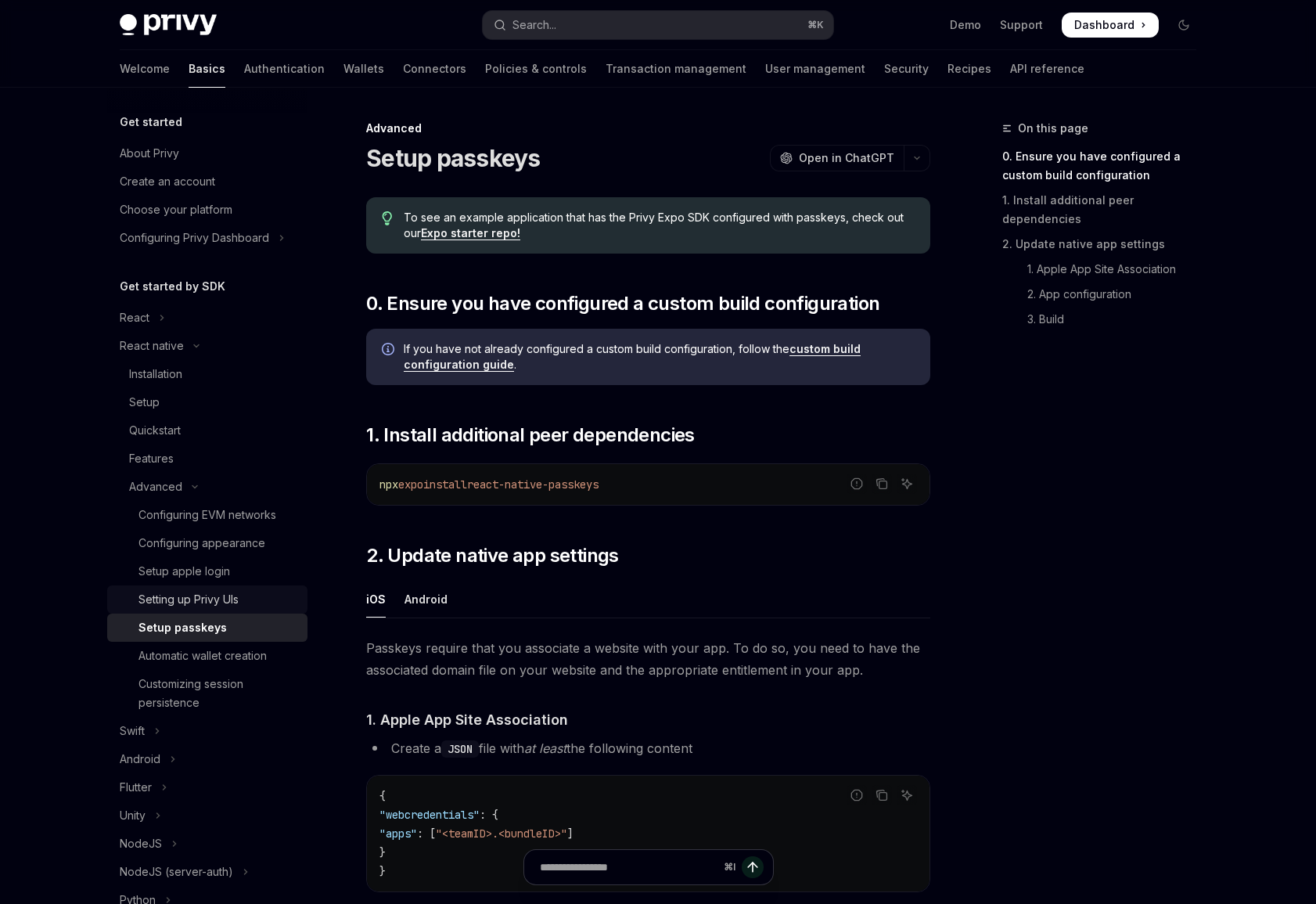
click at [271, 601] on div "Setting up Privy UIs" at bounding box center [218, 599] width 159 height 19
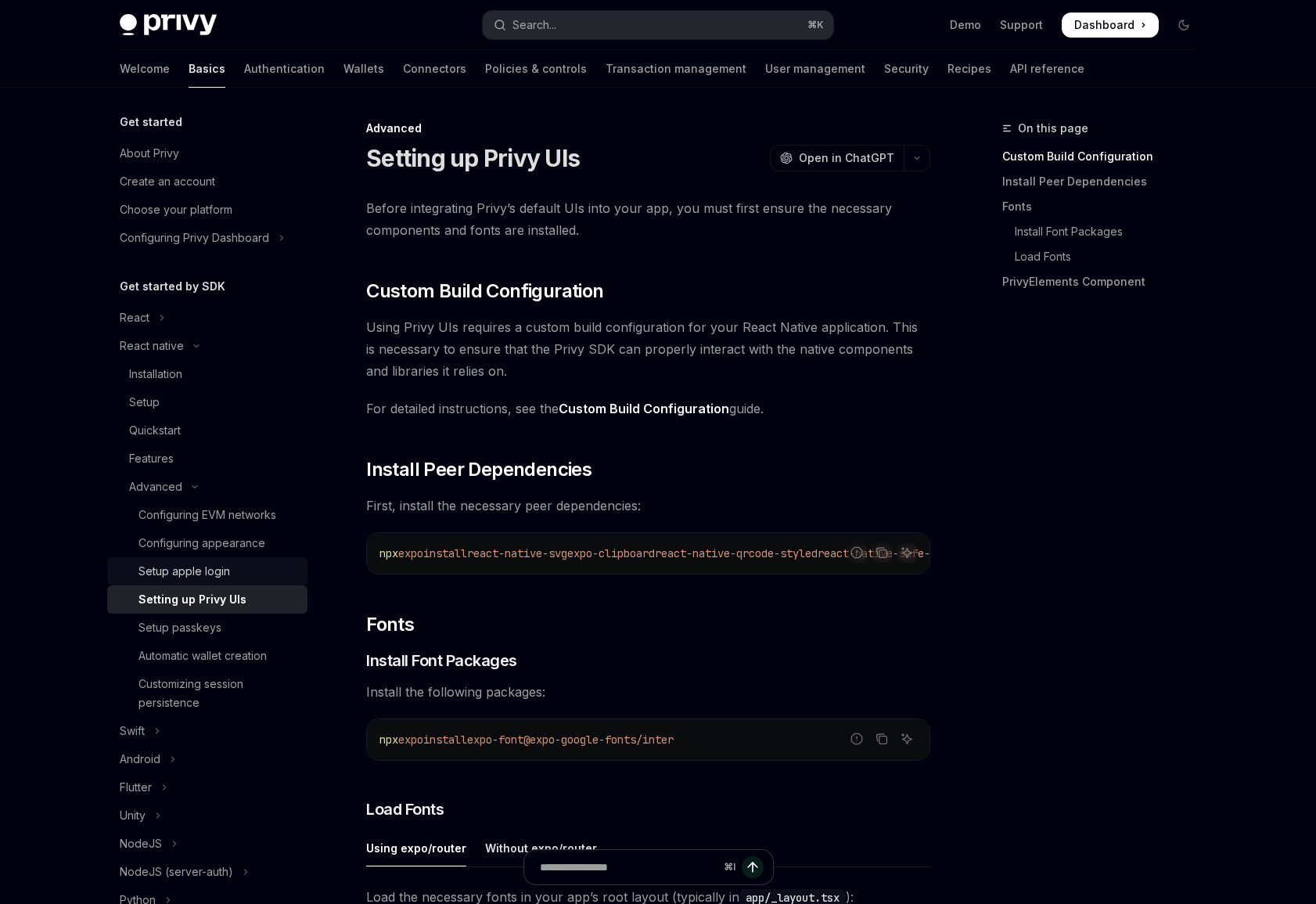
click at [259, 566] on div "Setup apple login" at bounding box center [218, 571] width 159 height 19
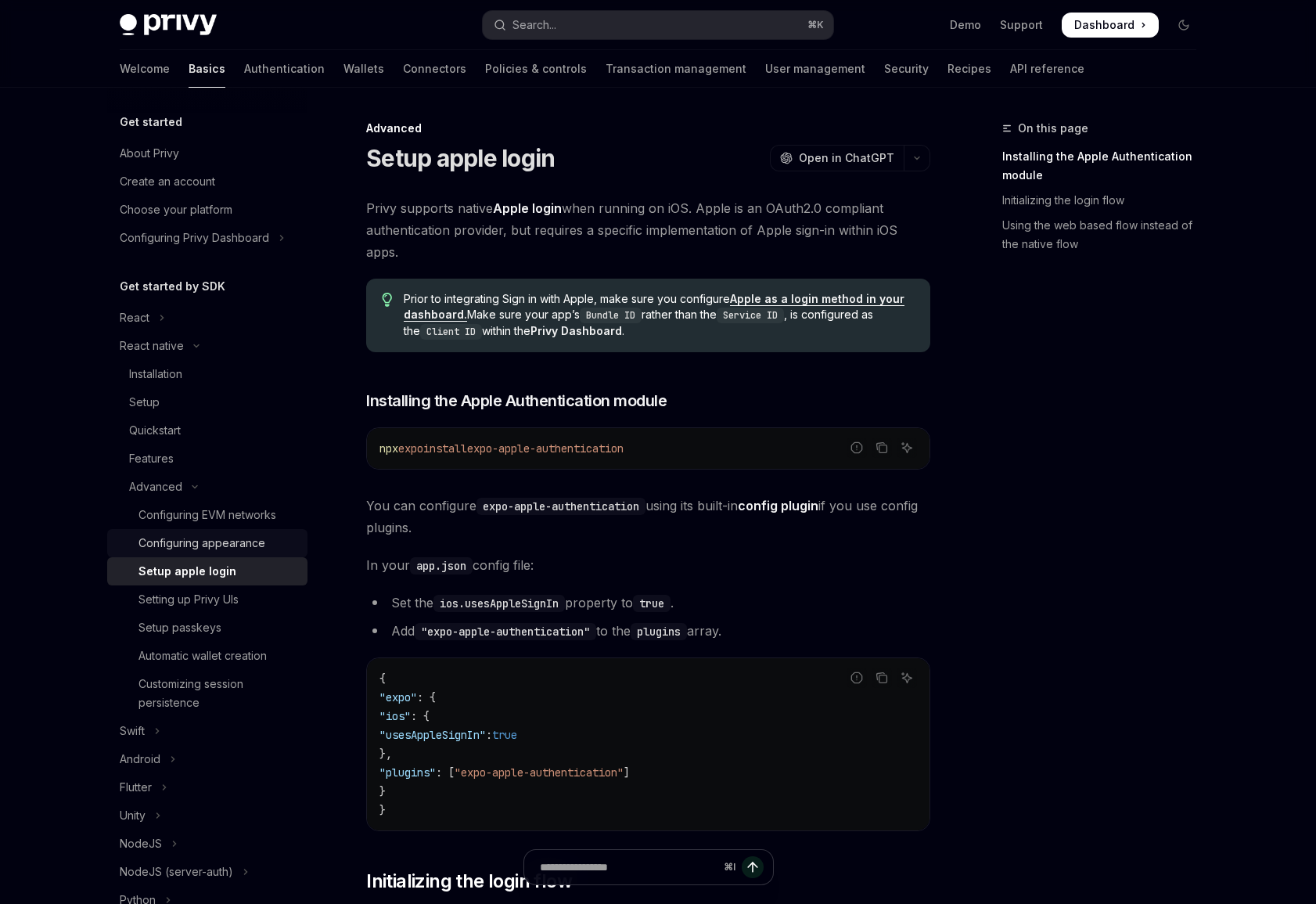
click at [266, 545] on div "Configuring appearance" at bounding box center [218, 543] width 159 height 19
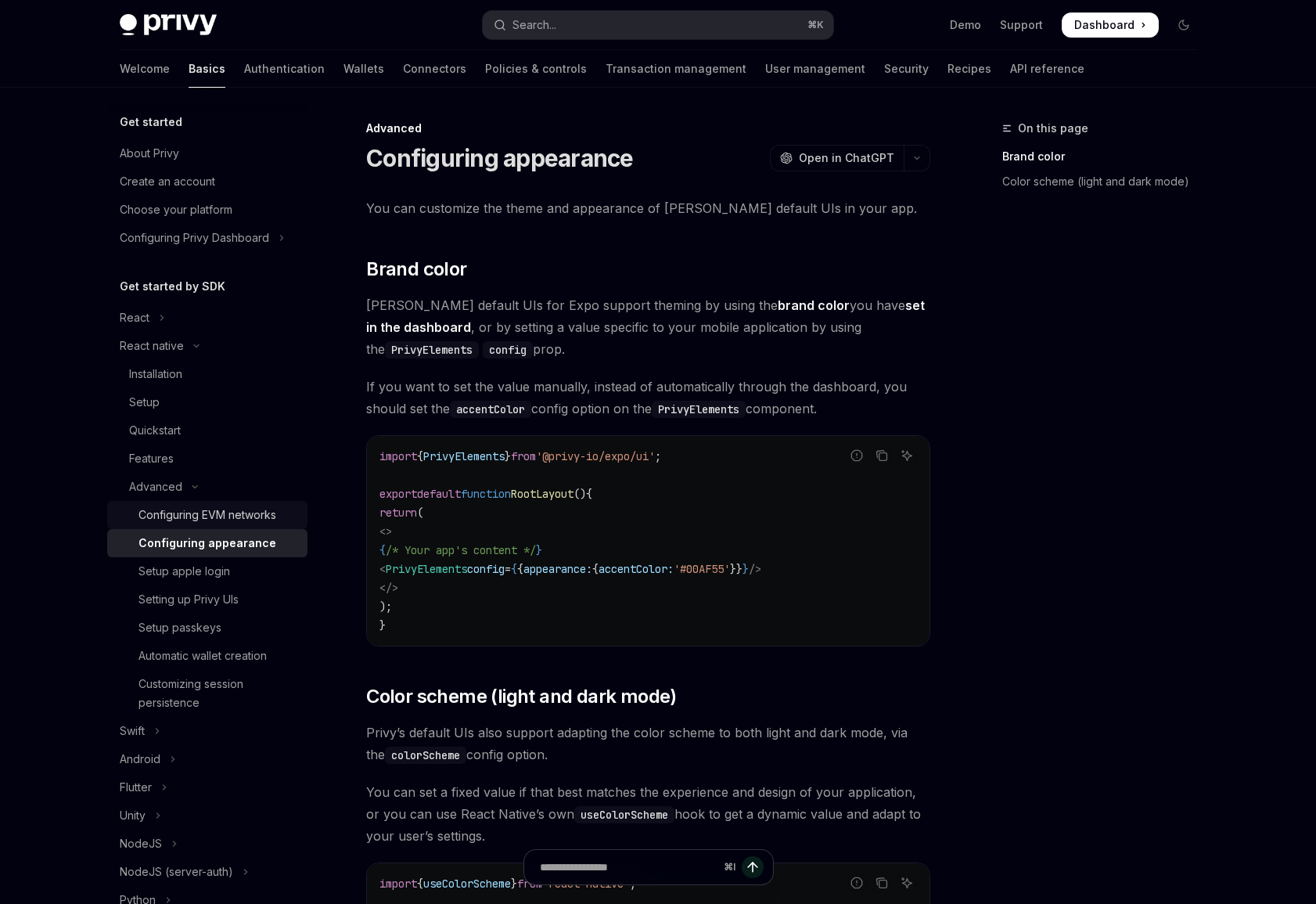
click at [276, 511] on div "Configuring EVM networks" at bounding box center [208, 514] width 138 height 19
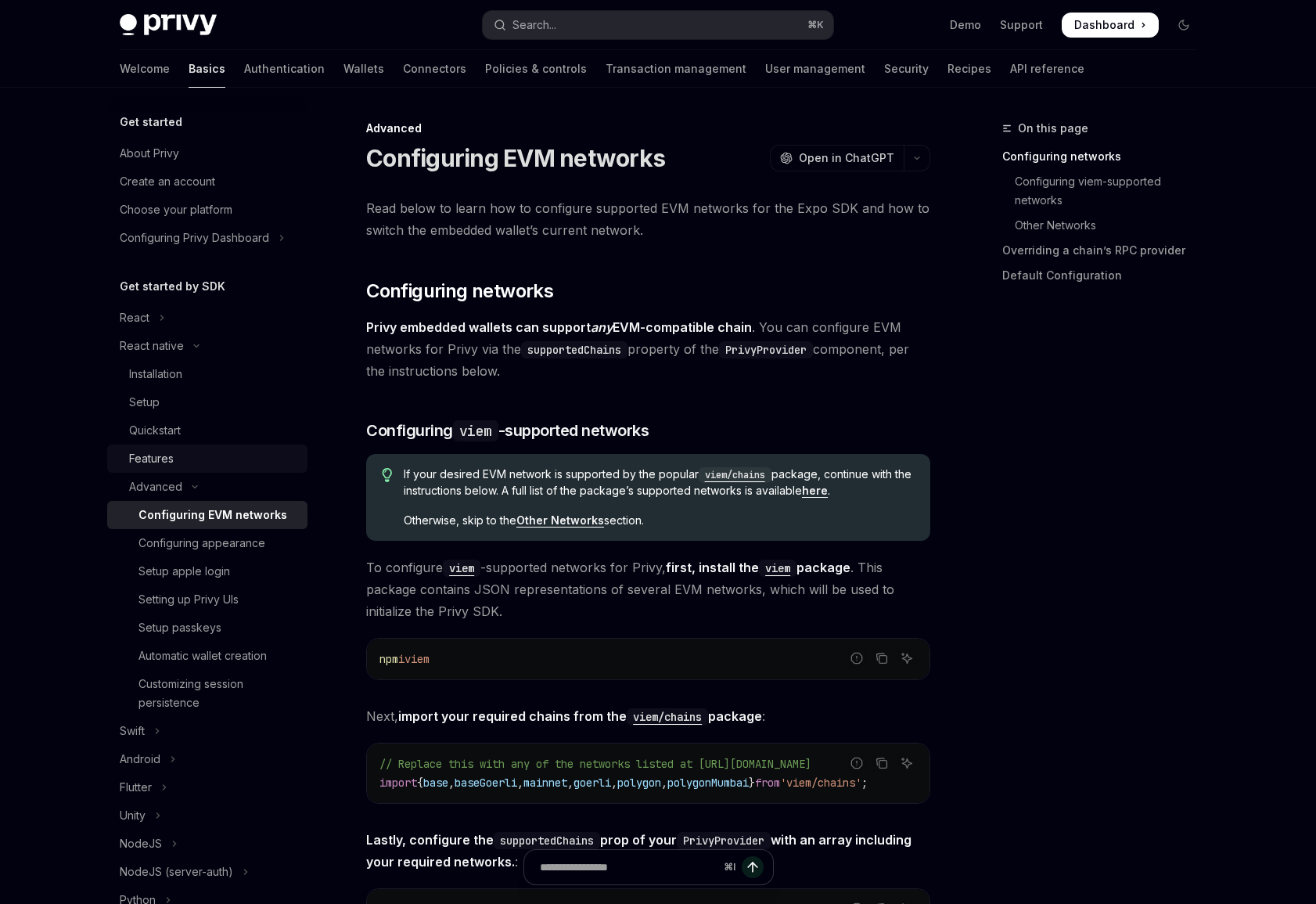
click at [243, 467] on div "Features" at bounding box center [213, 458] width 169 height 19
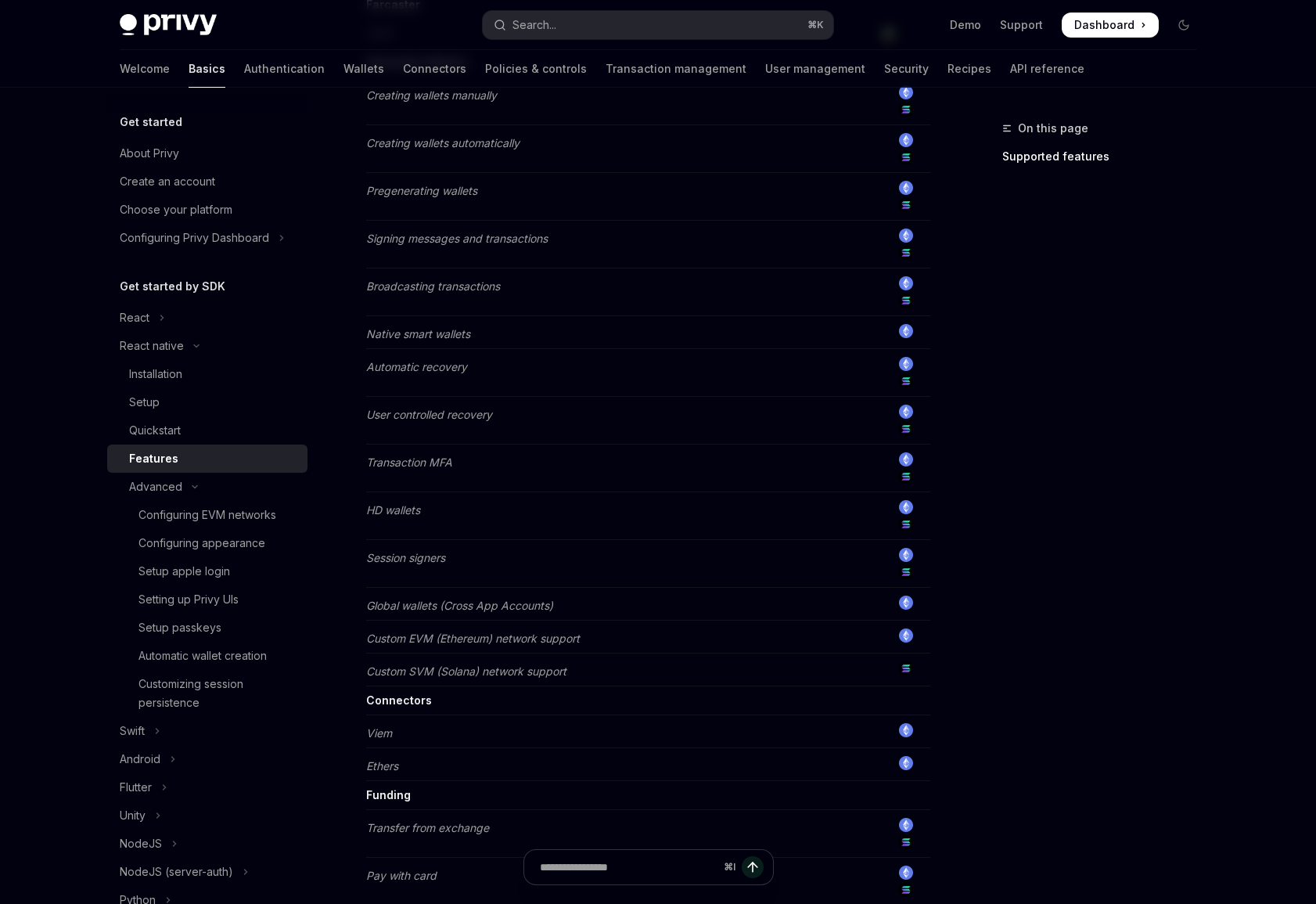
scroll to position [535, 0]
click at [187, 324] on button "React" at bounding box center [208, 318] width 201 height 29
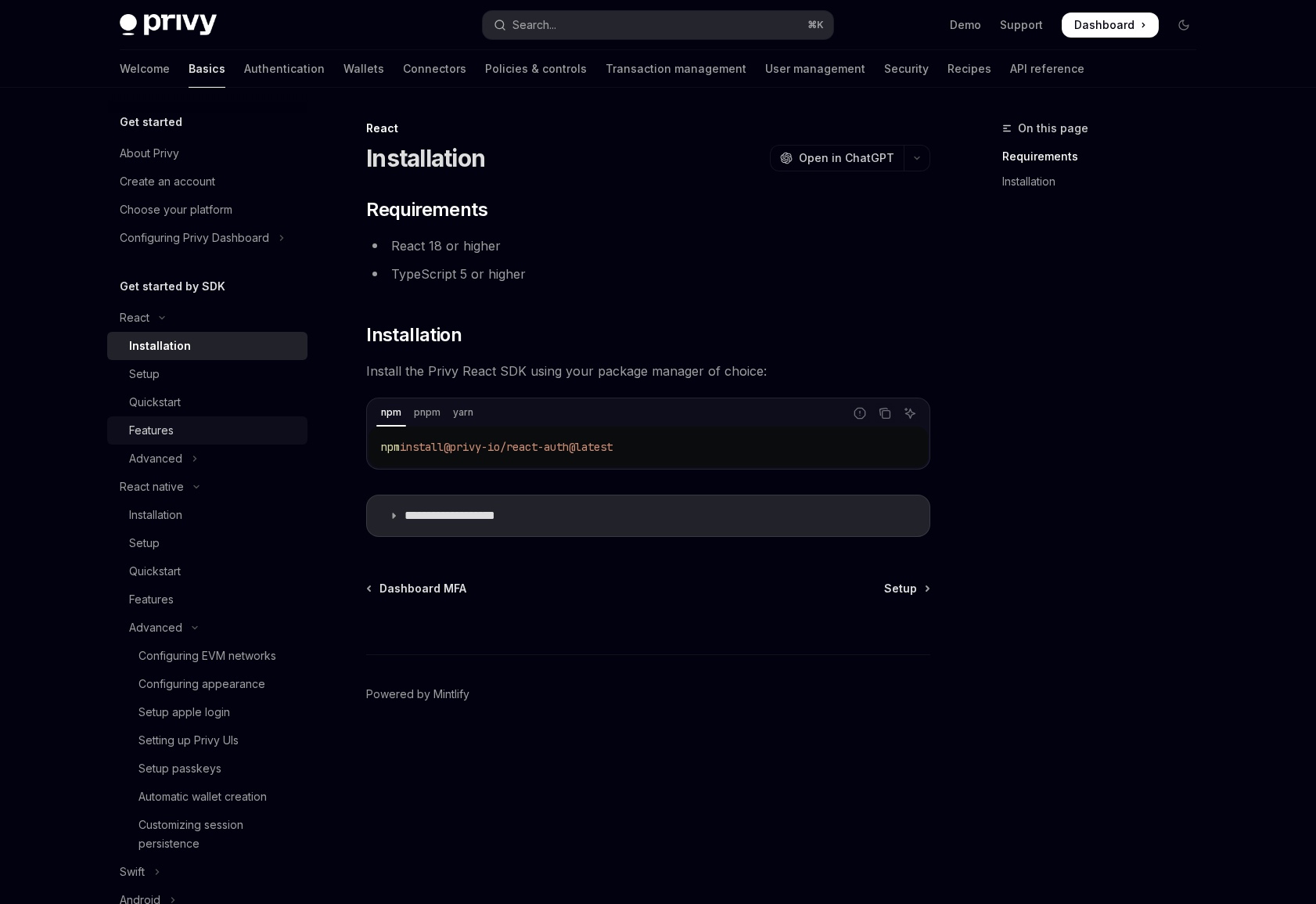
click at [257, 430] on div "Features" at bounding box center [213, 430] width 169 height 19
type textarea "*"
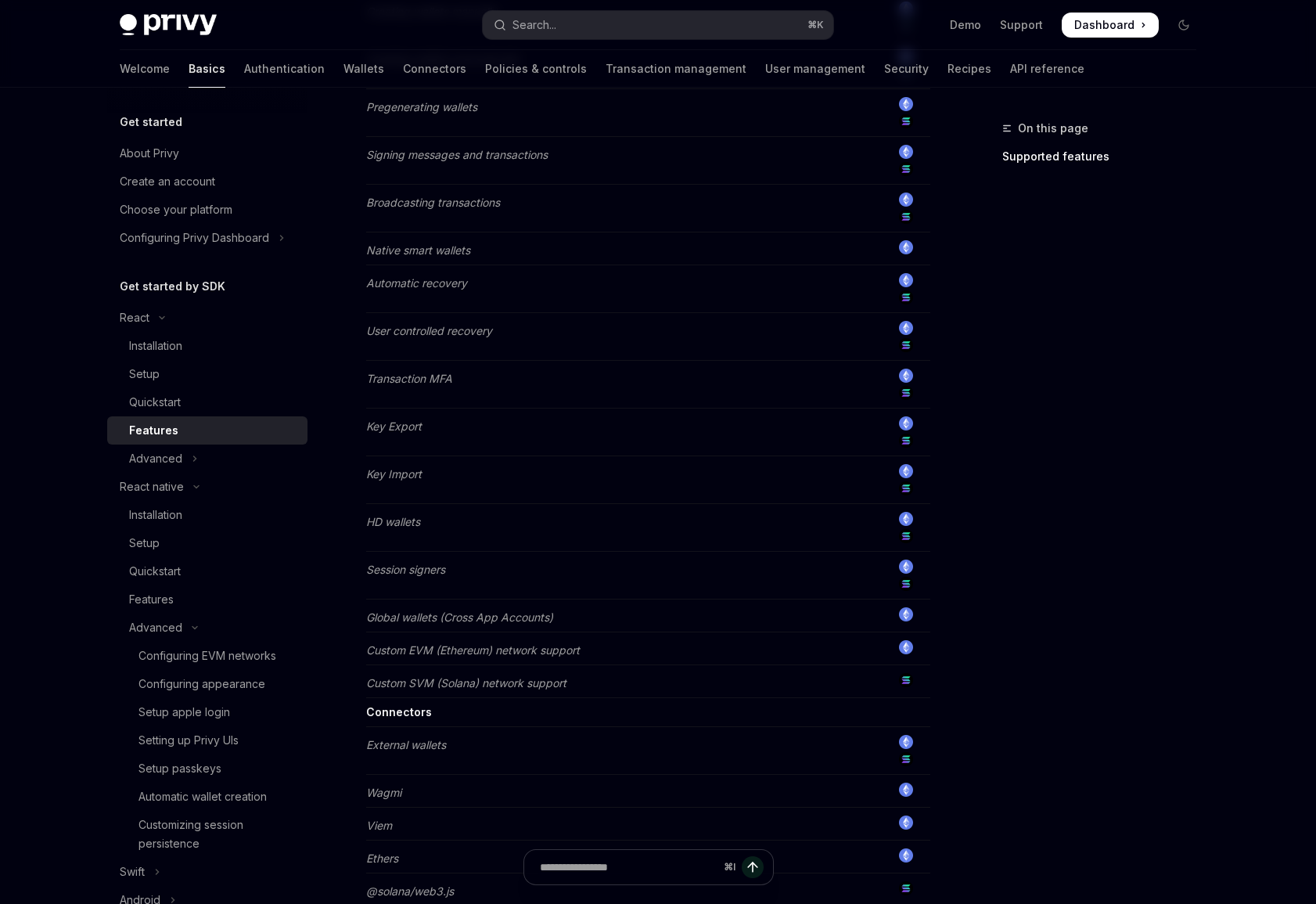
scroll to position [649, 0]
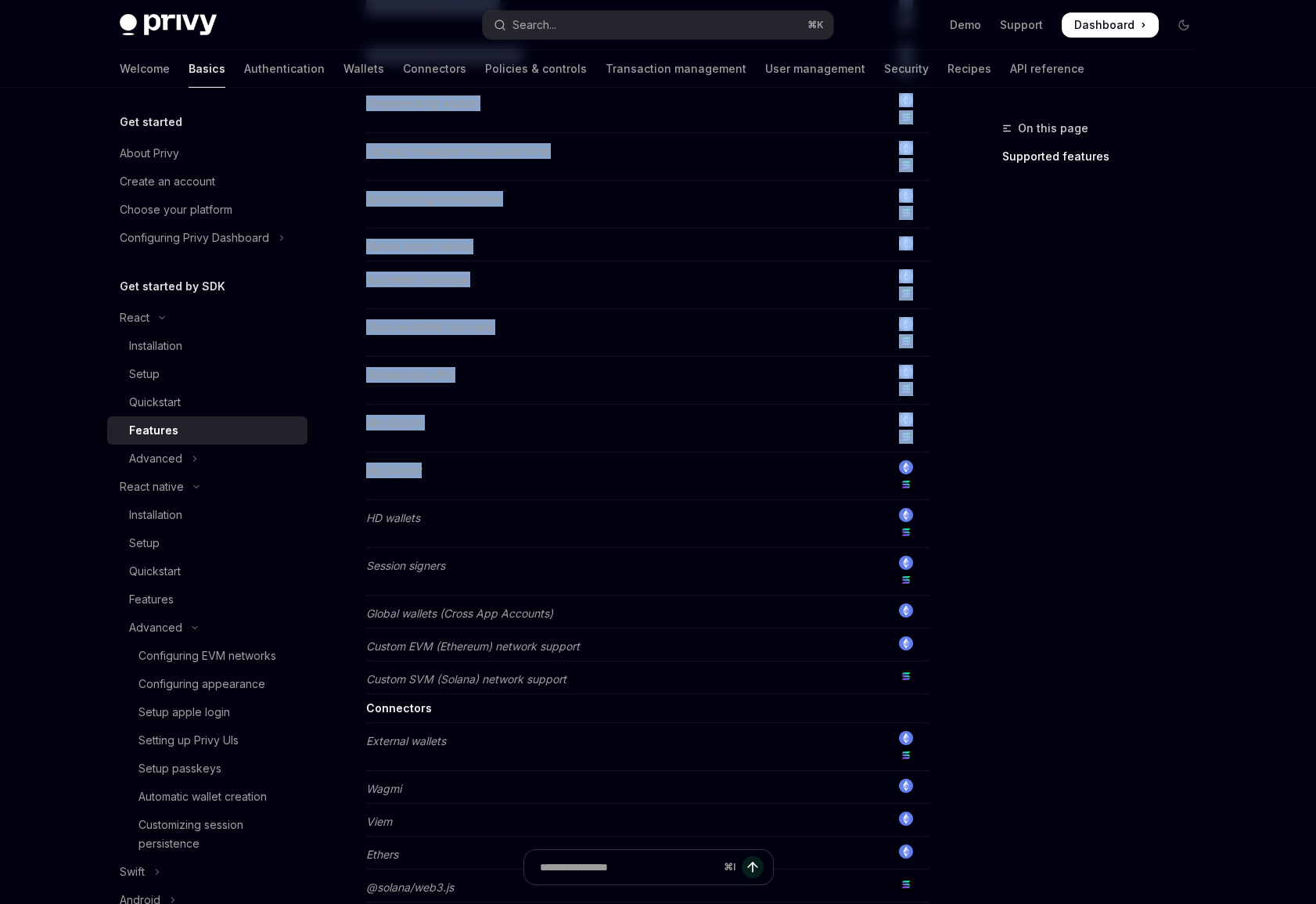
drag, startPoint x: 467, startPoint y: 464, endPoint x: 354, endPoint y: 414, distance: 123.6
click at [354, 414] on div "React Features OpenAI Open in ChatGPT Learn about the features supported by the…" at bounding box center [502, 397] width 865 height 1858
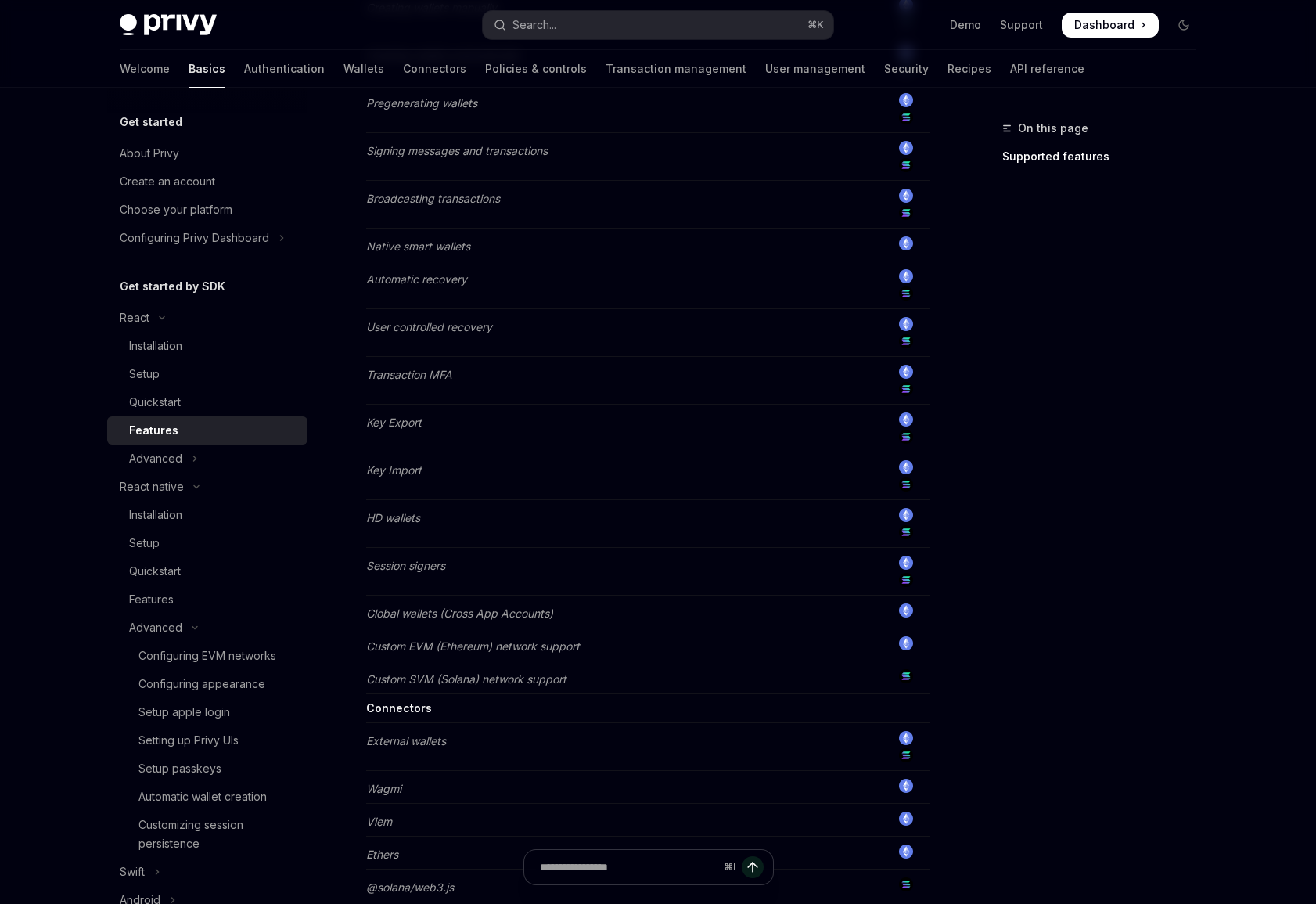
click at [374, 410] on td "Key Export" at bounding box center [621, 428] width 509 height 48
click at [370, 411] on td "Key Export" at bounding box center [621, 428] width 509 height 48
click at [369, 412] on td "Key Export" at bounding box center [621, 428] width 509 height 48
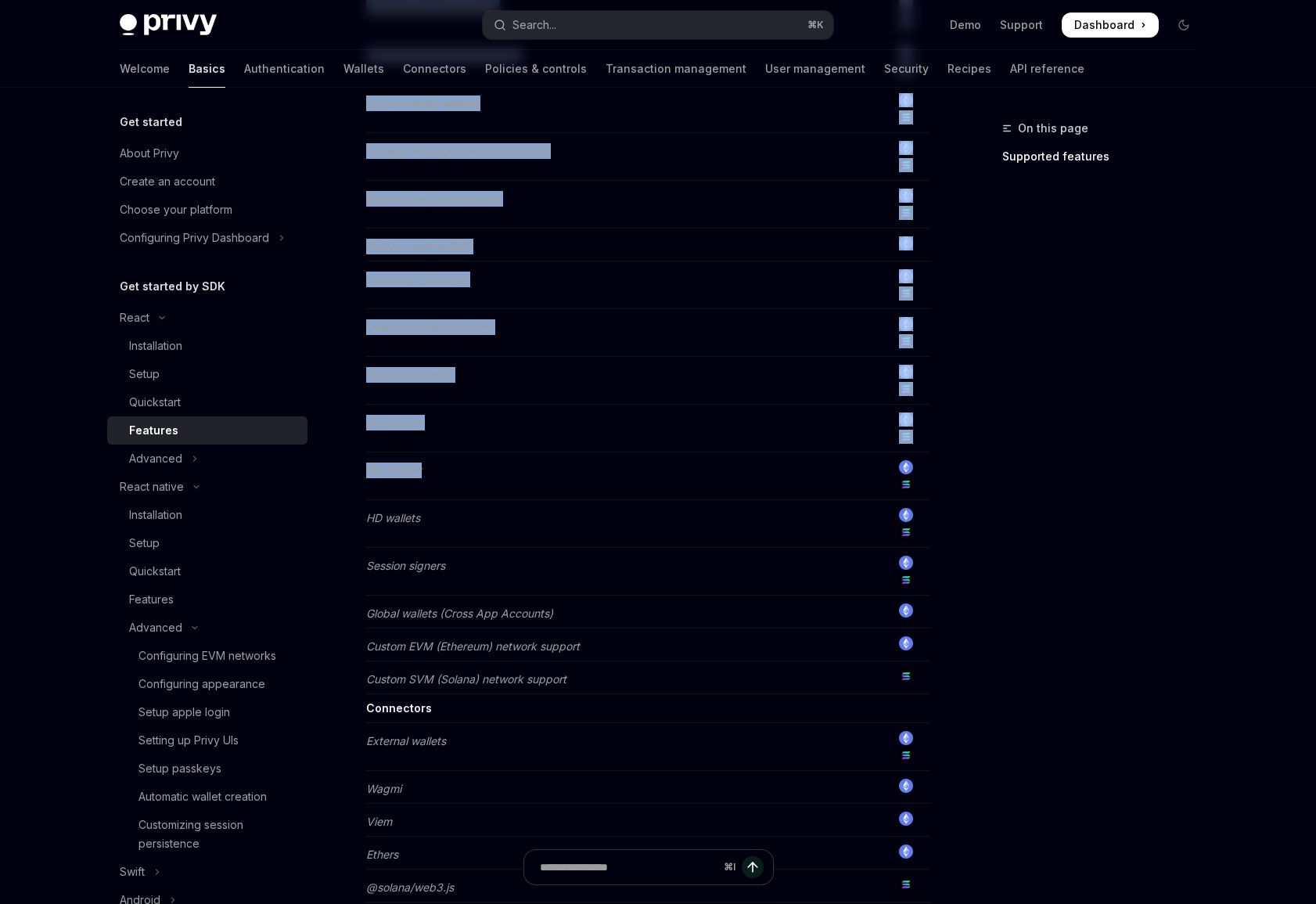
drag, startPoint x: 362, startPoint y: 412, endPoint x: 469, endPoint y: 488, distance: 131.2
click at [469, 488] on div "React Features OpenAI Open in ChatGPT Learn about the features supported by the…" at bounding box center [502, 397] width 865 height 1858
click at [469, 488] on td "Key Import" at bounding box center [621, 476] width 509 height 48
drag, startPoint x: 456, startPoint y: 475, endPoint x: 336, endPoint y: 356, distance: 169.0
click at [336, 356] on div "React Features OpenAI Open in ChatGPT Learn about the features supported by the…" at bounding box center [502, 397] width 865 height 1858
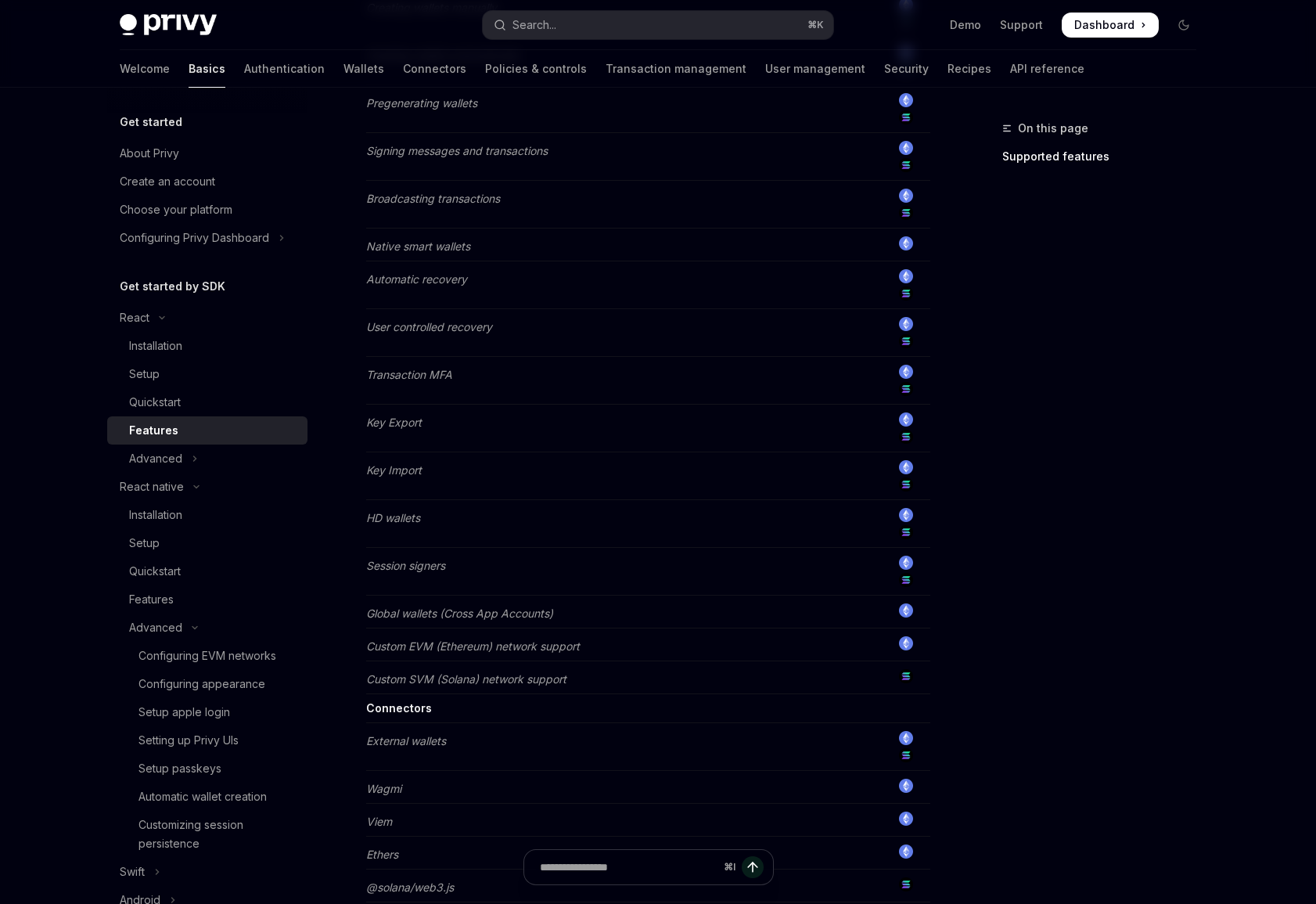
click at [368, 372] on em "Transaction MFA" at bounding box center [409, 375] width 87 height 14
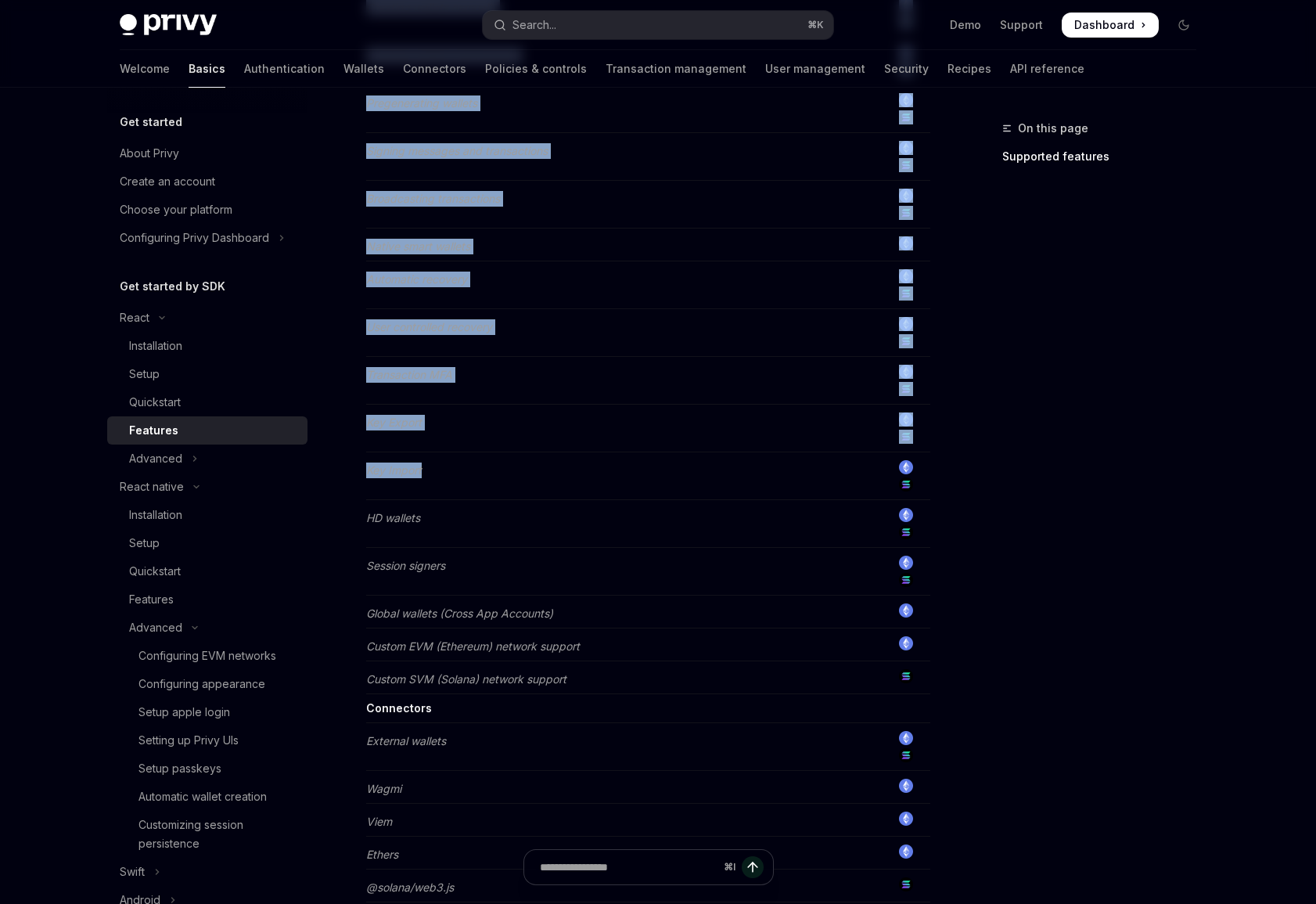
drag, startPoint x: 358, startPoint y: 369, endPoint x: 454, endPoint y: 484, distance: 149.8
click at [454, 484] on div "React Features OpenAI Open in ChatGPT Learn about the features supported by the…" at bounding box center [502, 397] width 865 height 1858
click at [454, 484] on td "Key Import" at bounding box center [621, 476] width 509 height 48
drag, startPoint x: 454, startPoint y: 484, endPoint x: 361, endPoint y: 391, distance: 131.5
click at [361, 390] on div "React Features OpenAI Open in ChatGPT Learn about the features supported by the…" at bounding box center [502, 397] width 865 height 1858
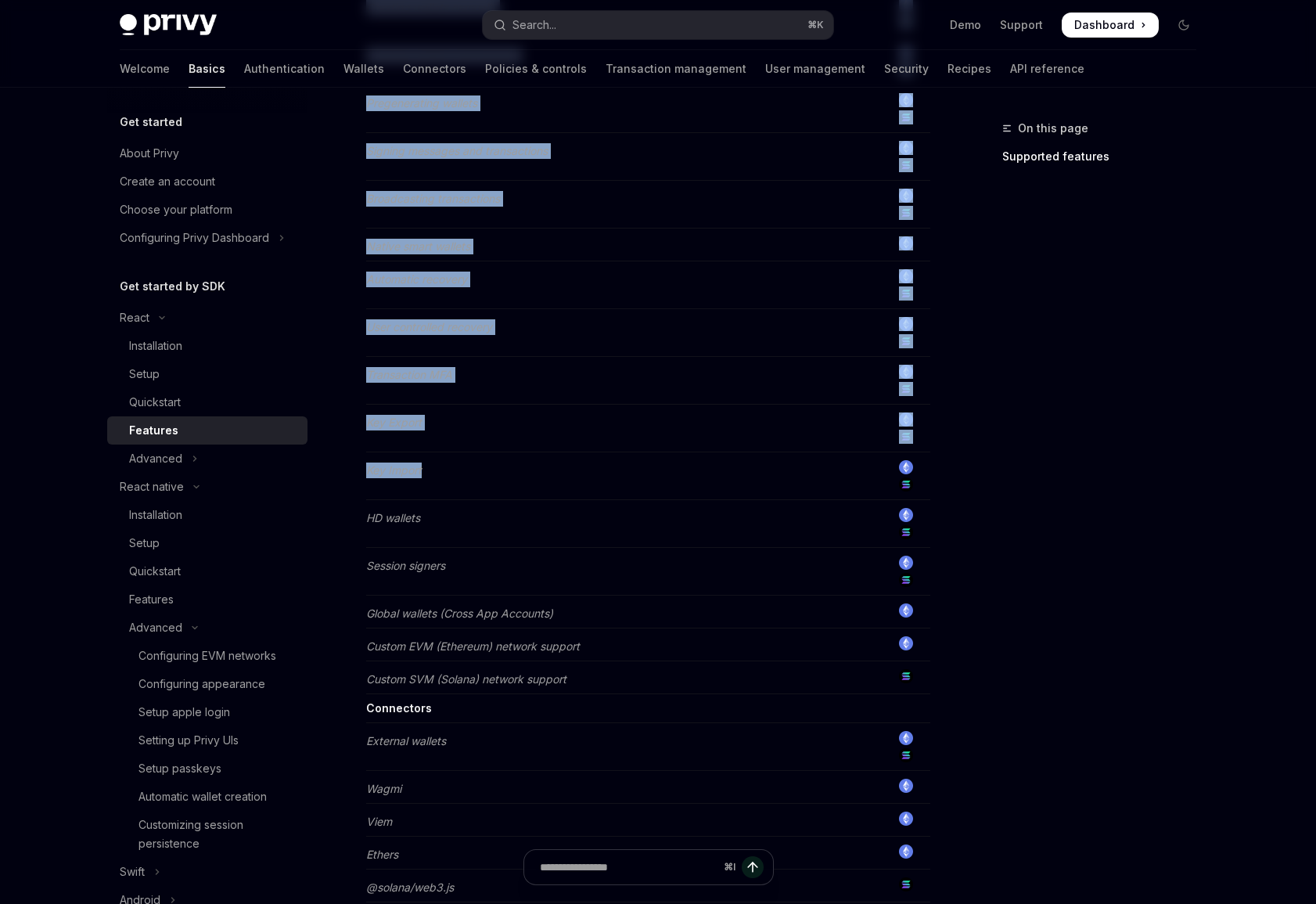
click at [363, 382] on div "React Features OpenAI Open in ChatGPT Learn about the features supported by the…" at bounding box center [502, 397] width 865 height 1858
drag, startPoint x: 364, startPoint y: 376, endPoint x: 441, endPoint y: 496, distance: 142.6
click at [442, 496] on div "React Features OpenAI Open in ChatGPT Learn about the features supported by the…" at bounding box center [502, 397] width 865 height 1858
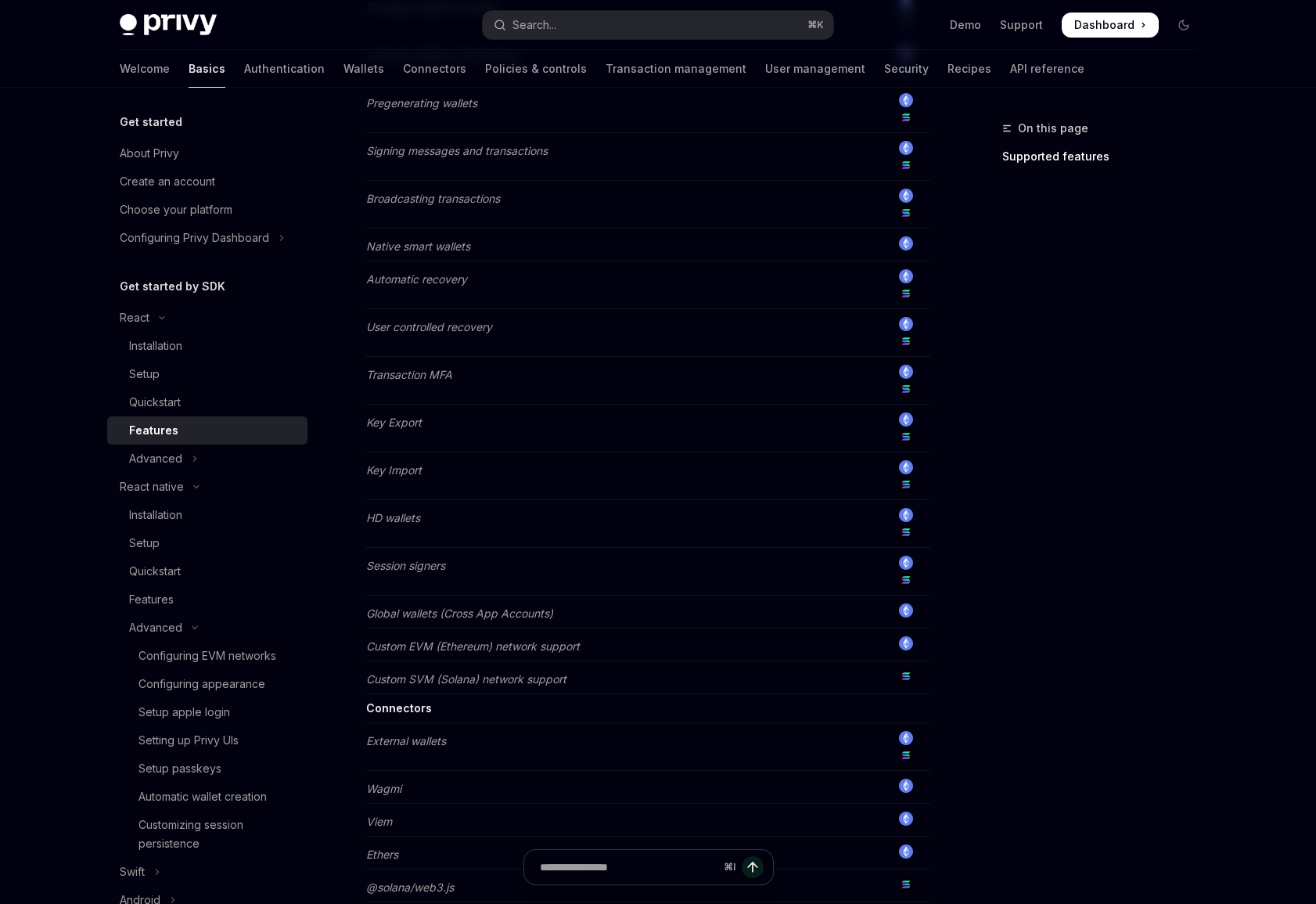
click at [452, 469] on td "Key Import" at bounding box center [621, 476] width 509 height 48
click at [541, 452] on td "Key Import" at bounding box center [621, 476] width 509 height 48
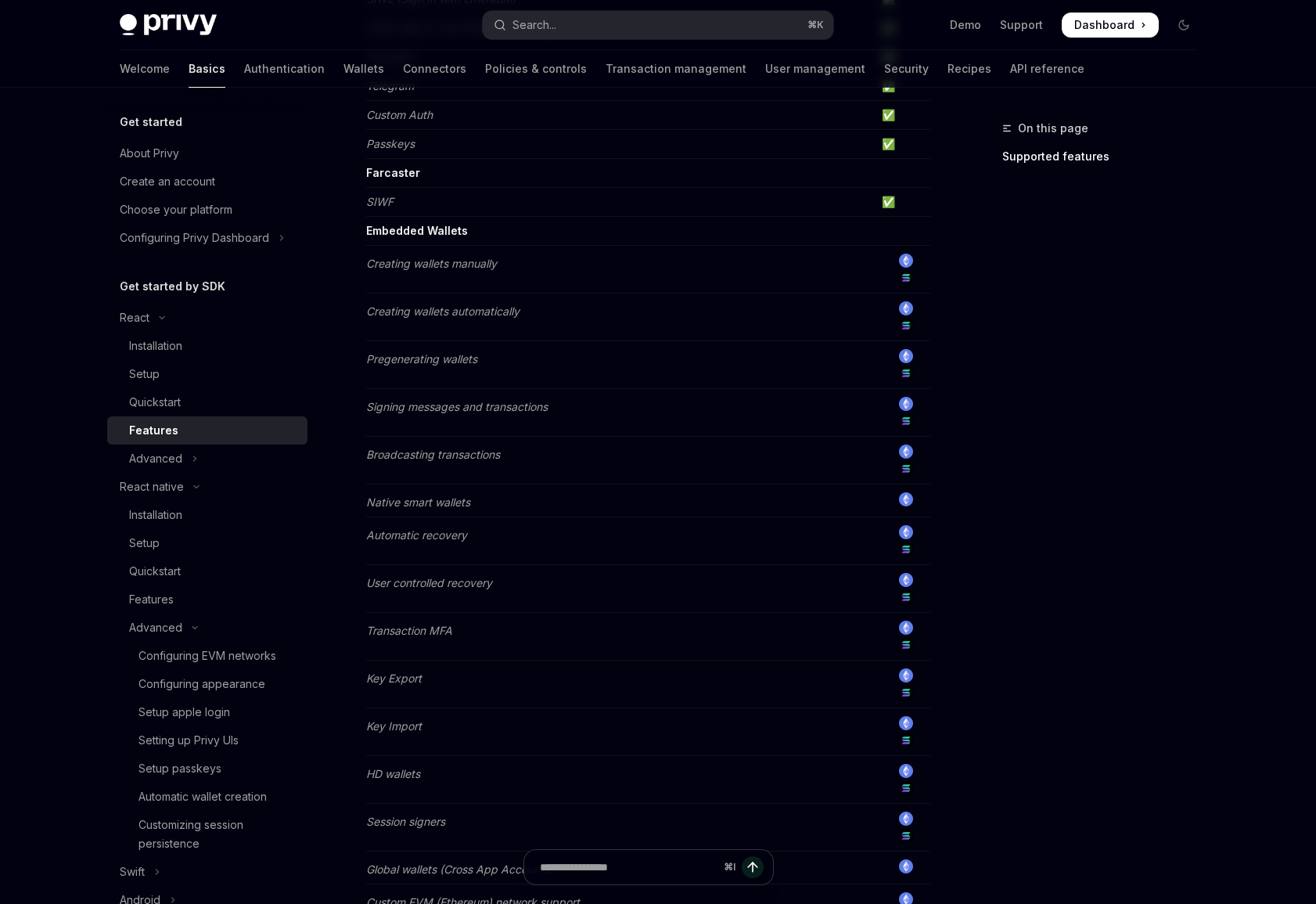
scroll to position [387, 0]
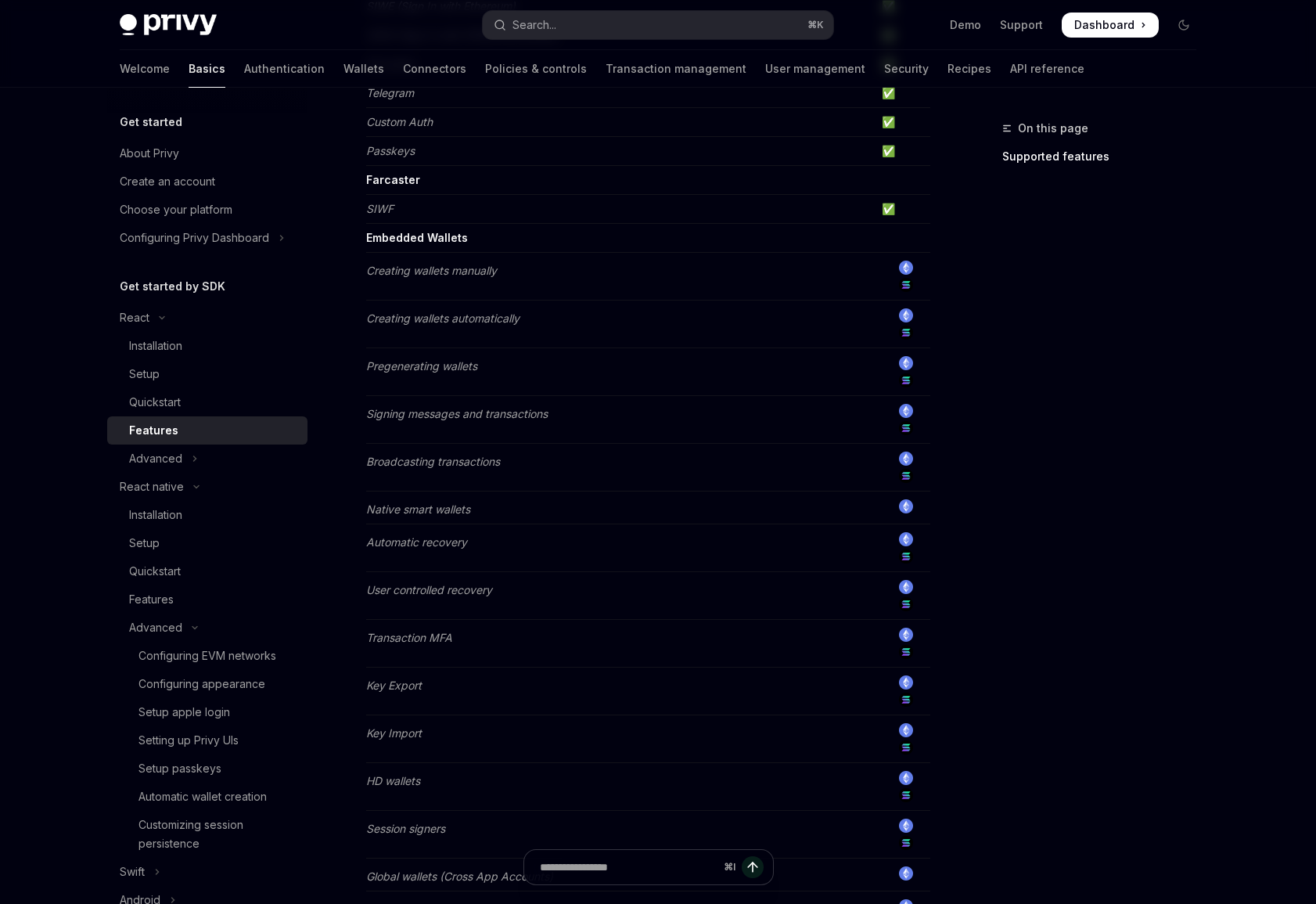
click at [483, 479] on td "Broadcasting transactions" at bounding box center [621, 467] width 509 height 48
click at [484, 465] on em "Broadcasting transactions" at bounding box center [433, 461] width 134 height 14
click at [513, 413] on em "Signing messages and transactions" at bounding box center [456, 414] width 182 height 14
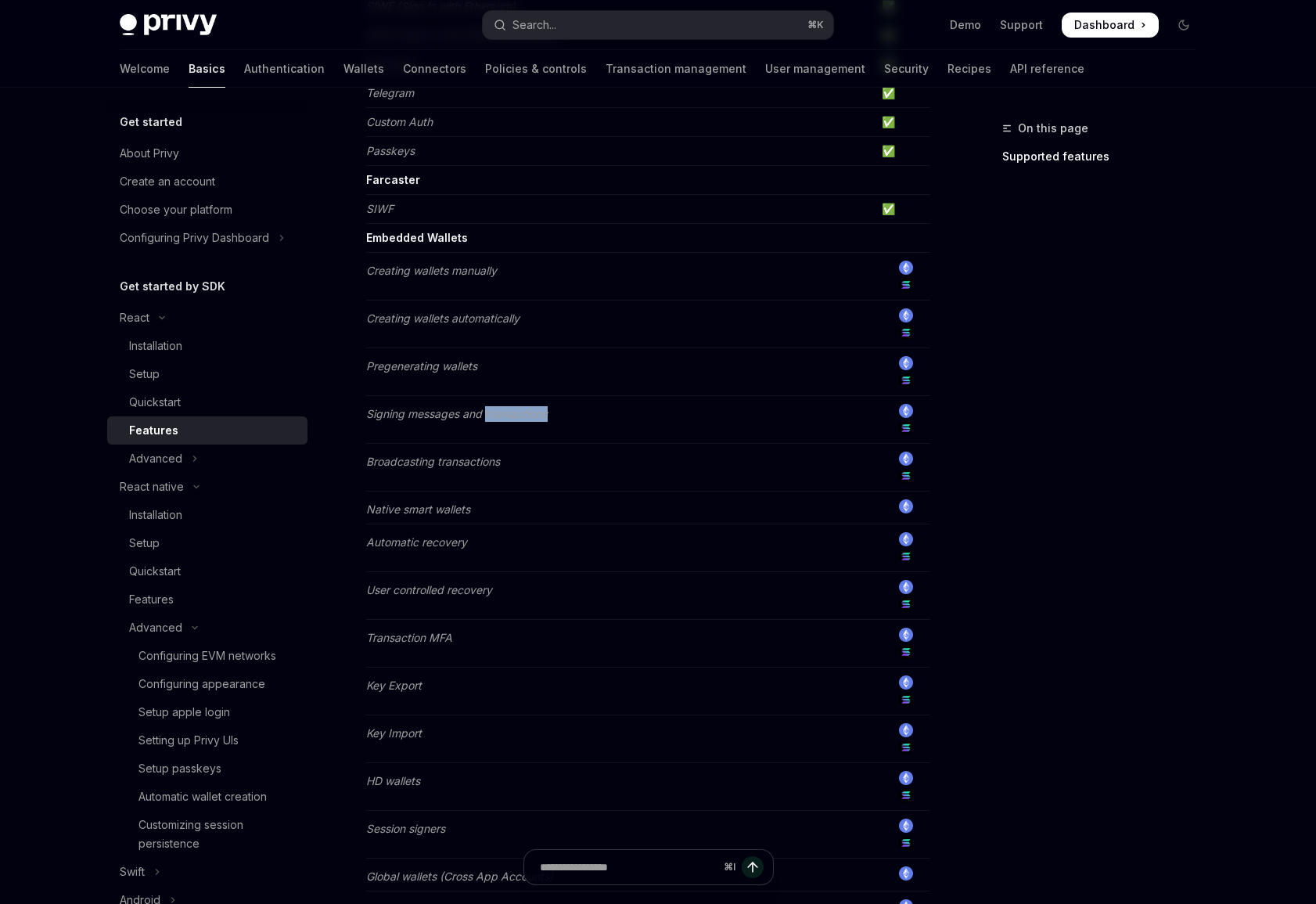
click at [513, 413] on em "Signing messages and transactions" at bounding box center [456, 414] width 182 height 14
click at [471, 373] on td "Pregenerating wallets" at bounding box center [621, 372] width 509 height 48
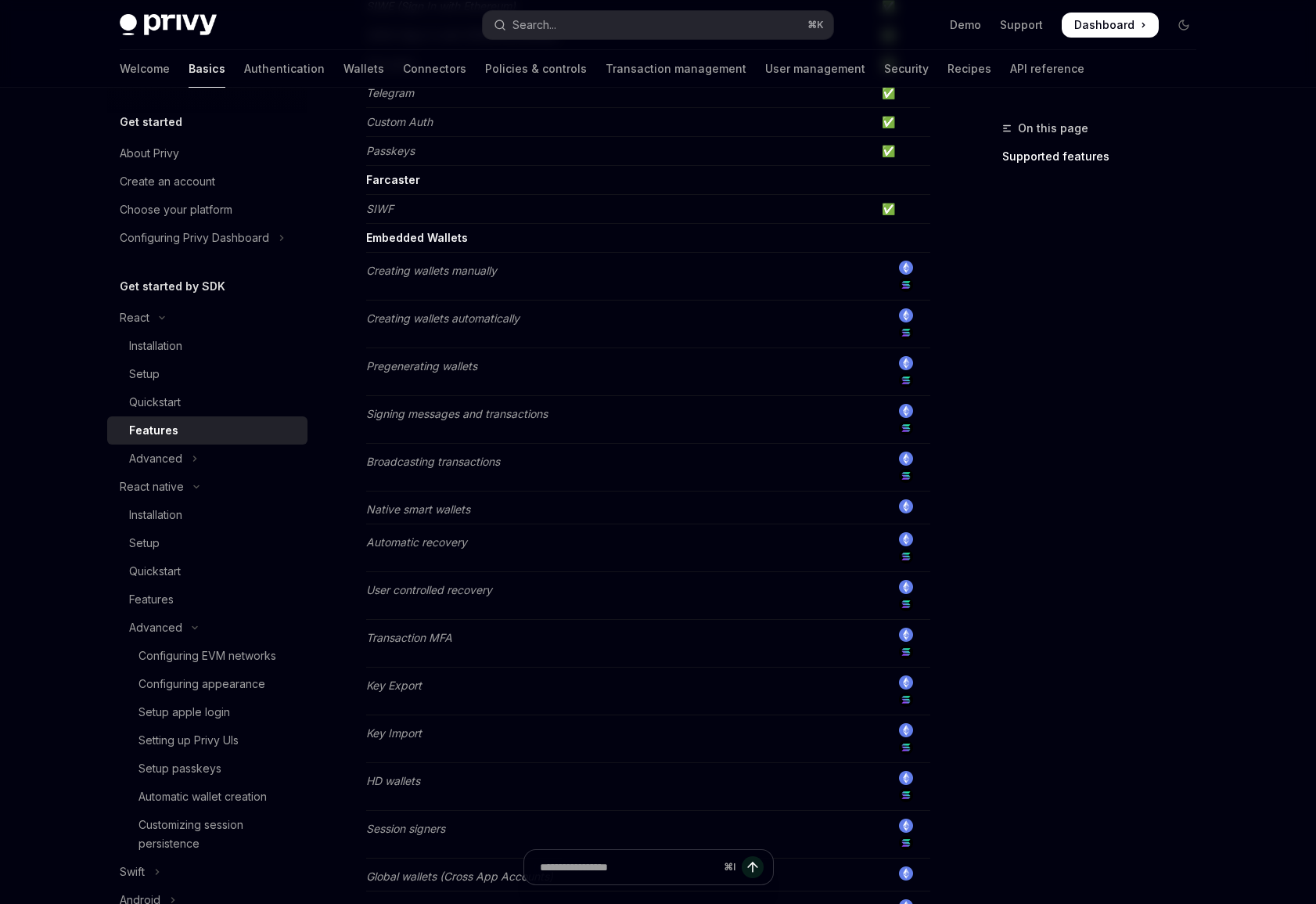
click at [496, 323] on em "Creating wallets automatically" at bounding box center [443, 319] width 153 height 14
click at [496, 383] on td "Pregenerating wallets" at bounding box center [621, 372] width 509 height 48
click at [469, 320] on em "Creating wallets automatically" at bounding box center [443, 319] width 153 height 14
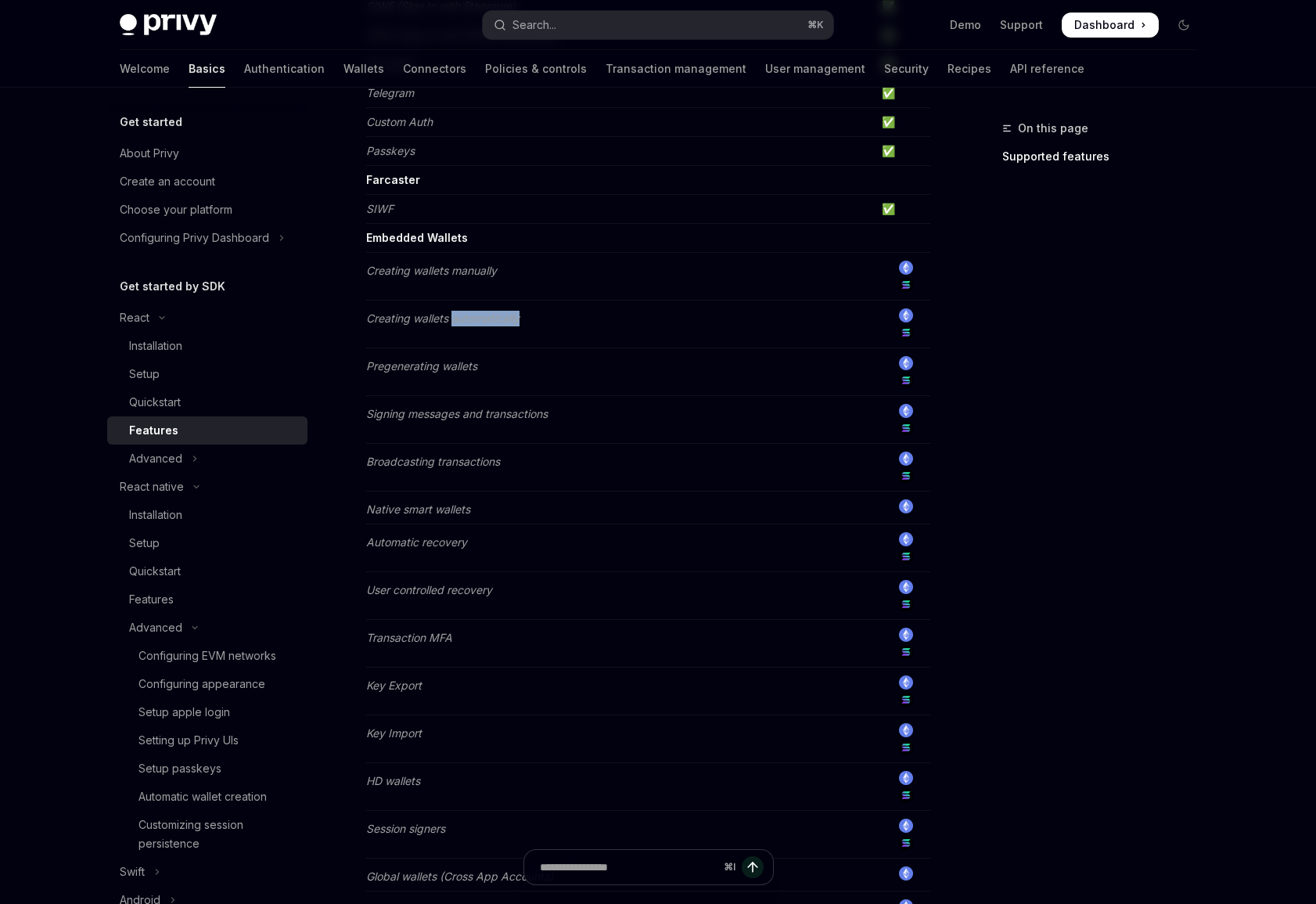
click at [469, 320] on em "Creating wallets automatically" at bounding box center [443, 319] width 153 height 14
click at [473, 369] on em "Pregenerating wallets" at bounding box center [421, 366] width 111 height 14
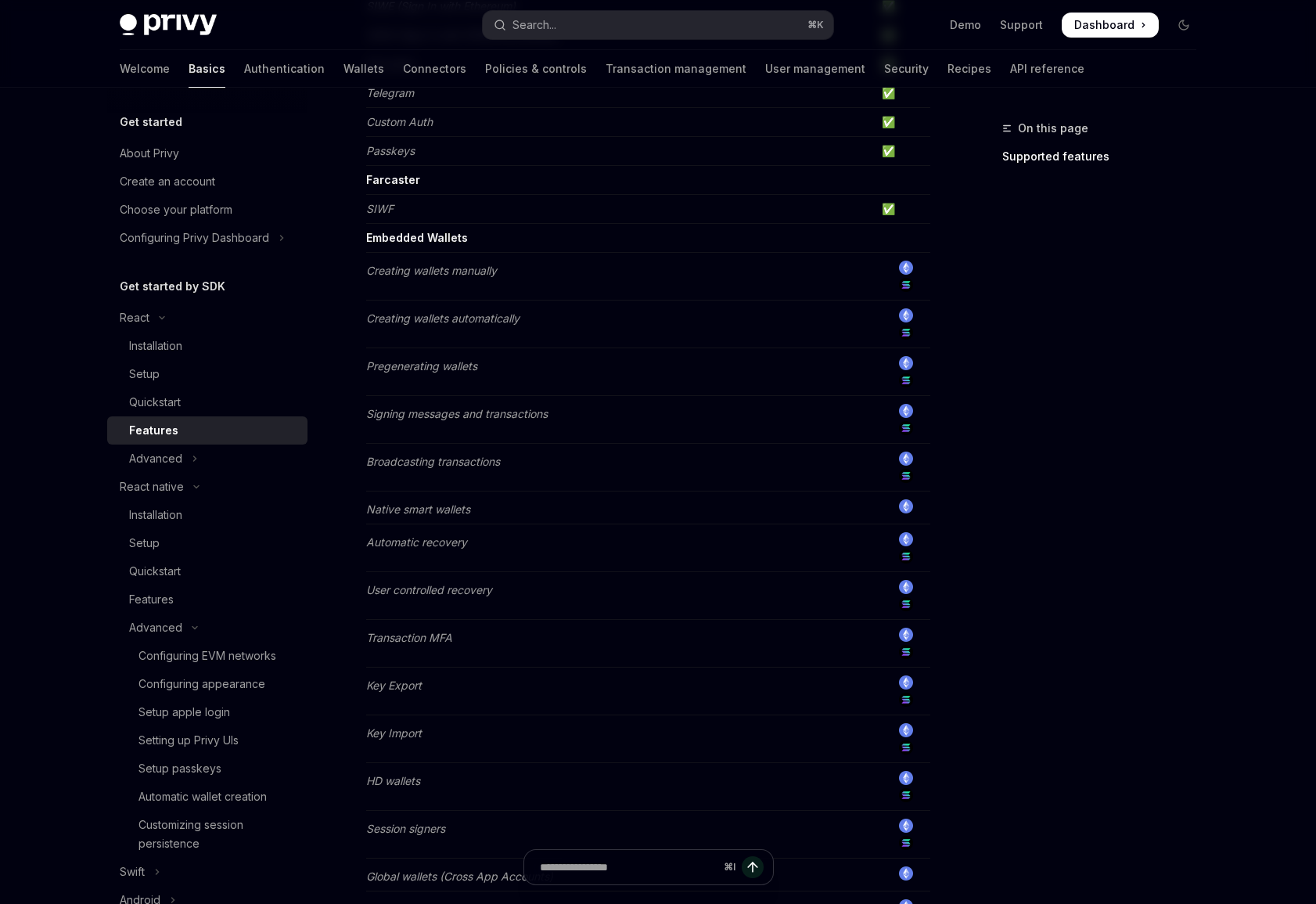
click at [486, 411] on em "Signing messages and transactions" at bounding box center [456, 414] width 182 height 14
click at [477, 469] on td "Broadcasting transactions" at bounding box center [621, 467] width 509 height 48
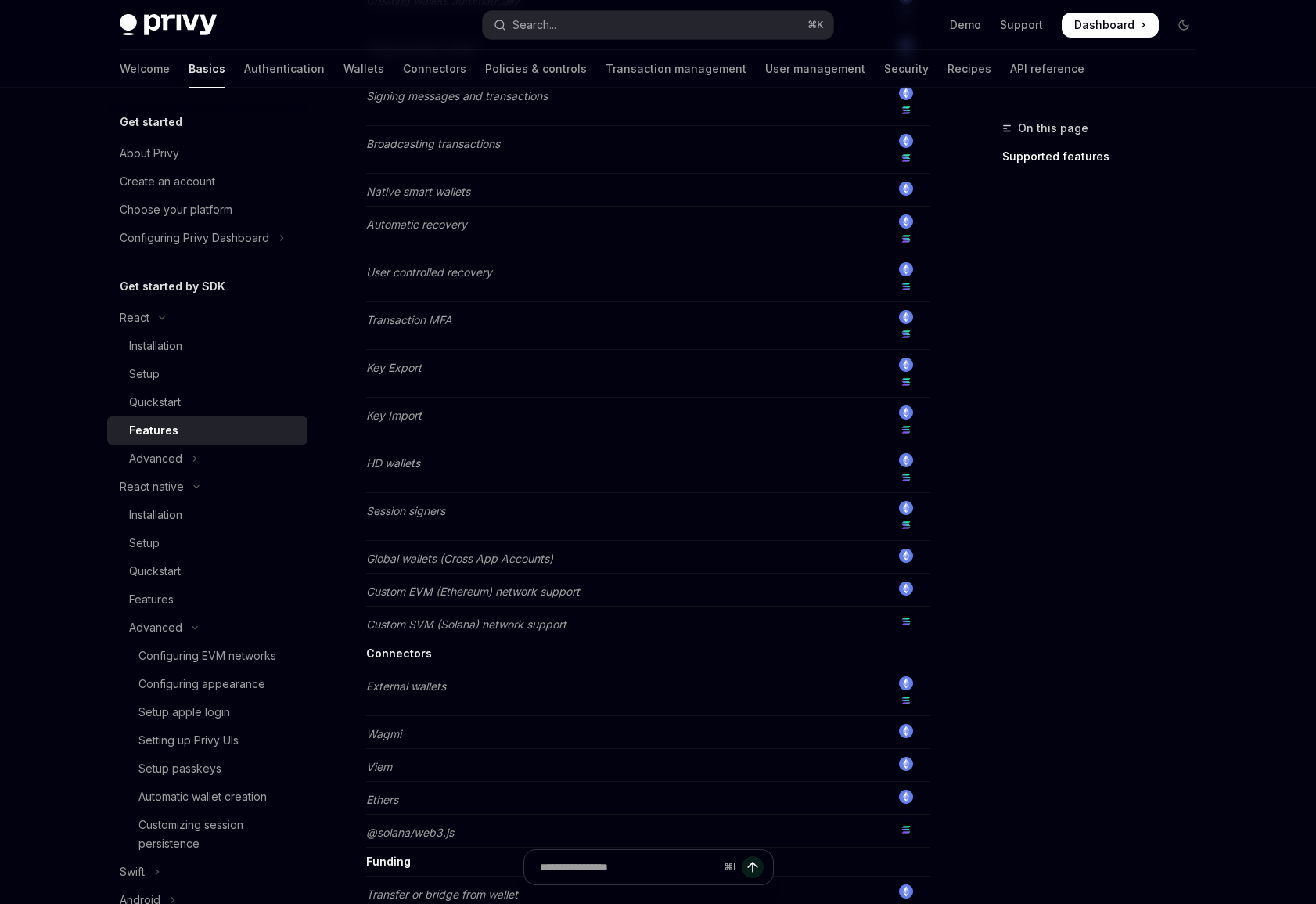
scroll to position [692, 0]
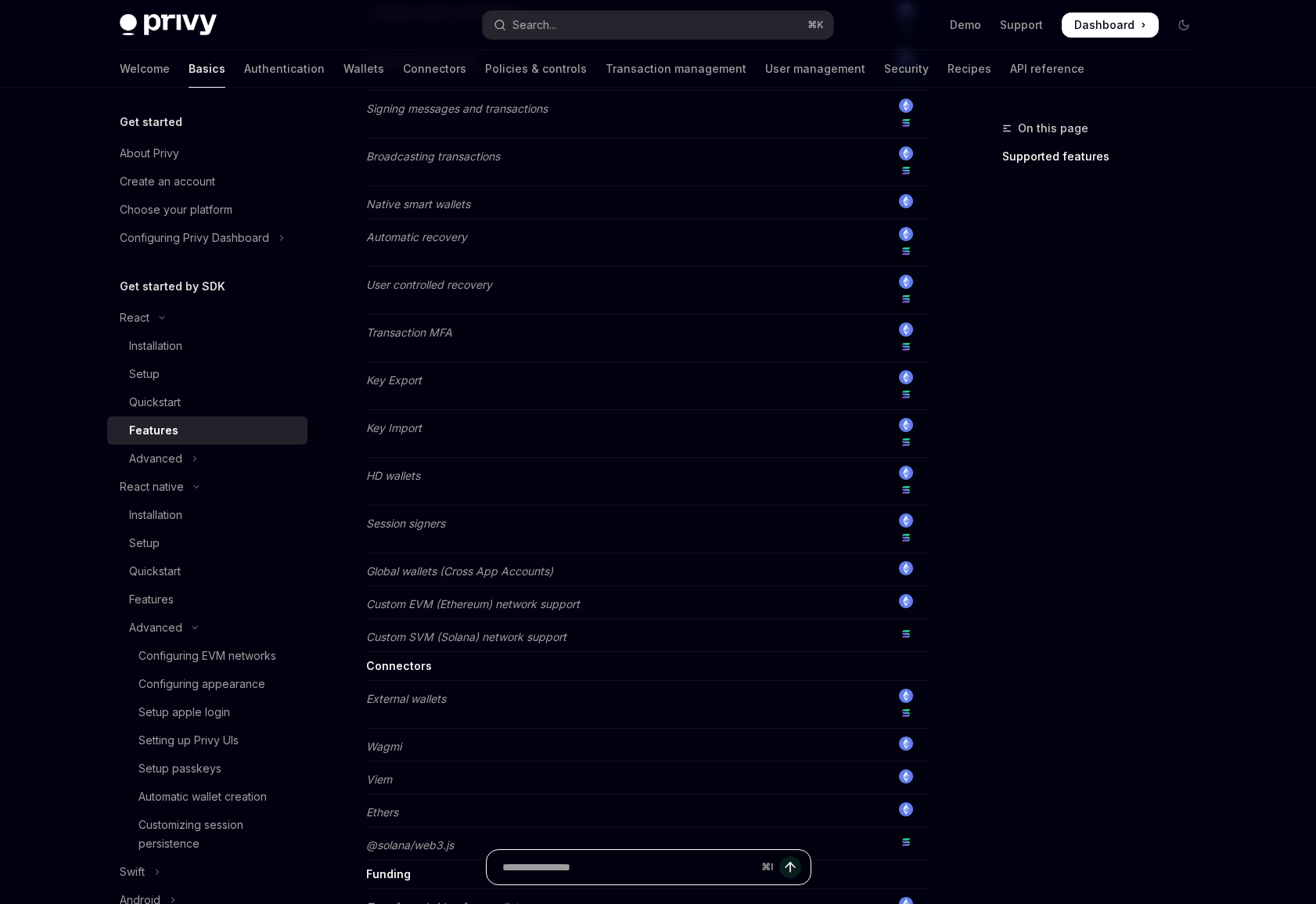
click at [626, 868] on input "Ask a question..." at bounding box center [628, 867] width 253 height 34
type input "**********"
type textarea "*"
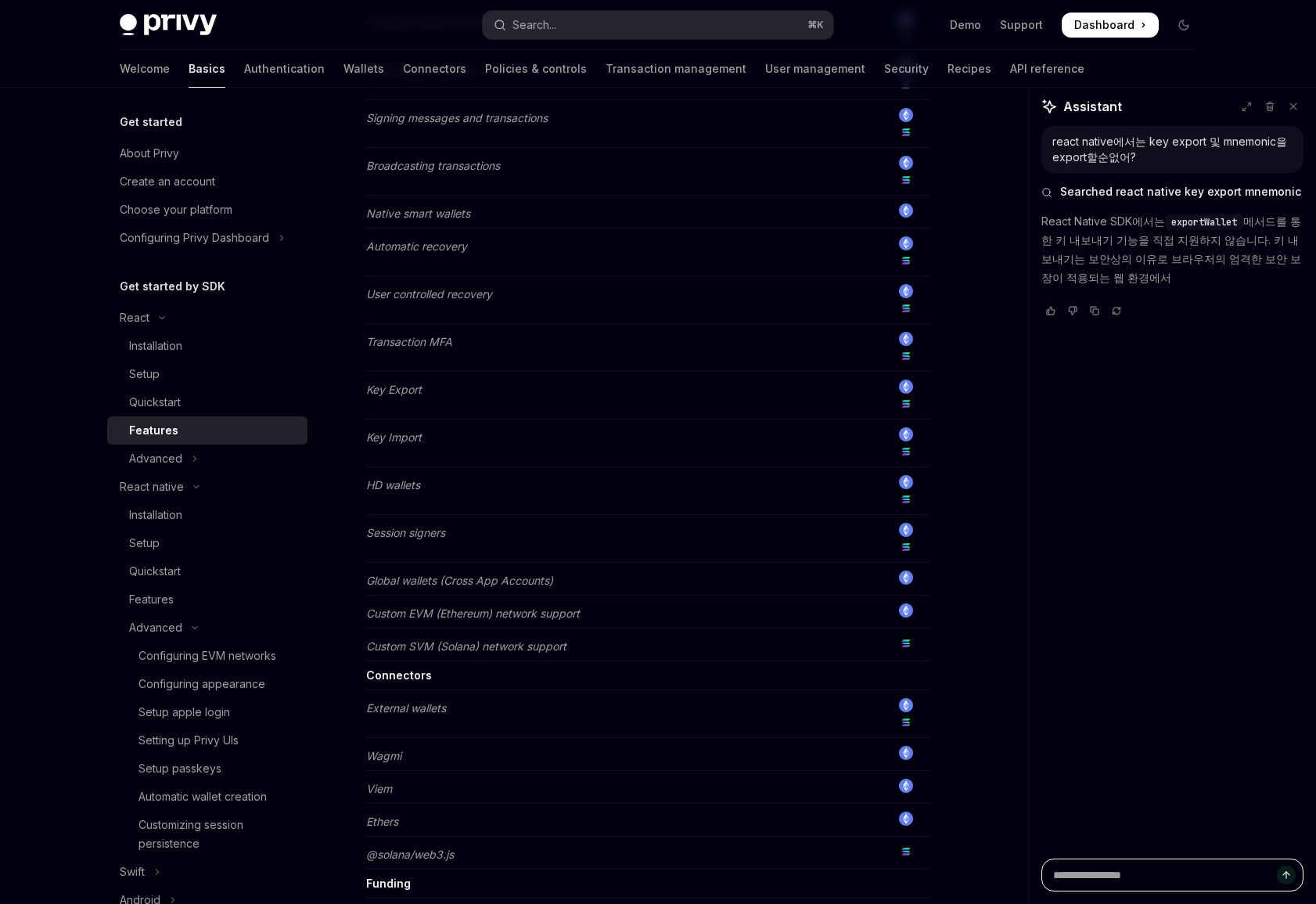
scroll to position [682, 0]
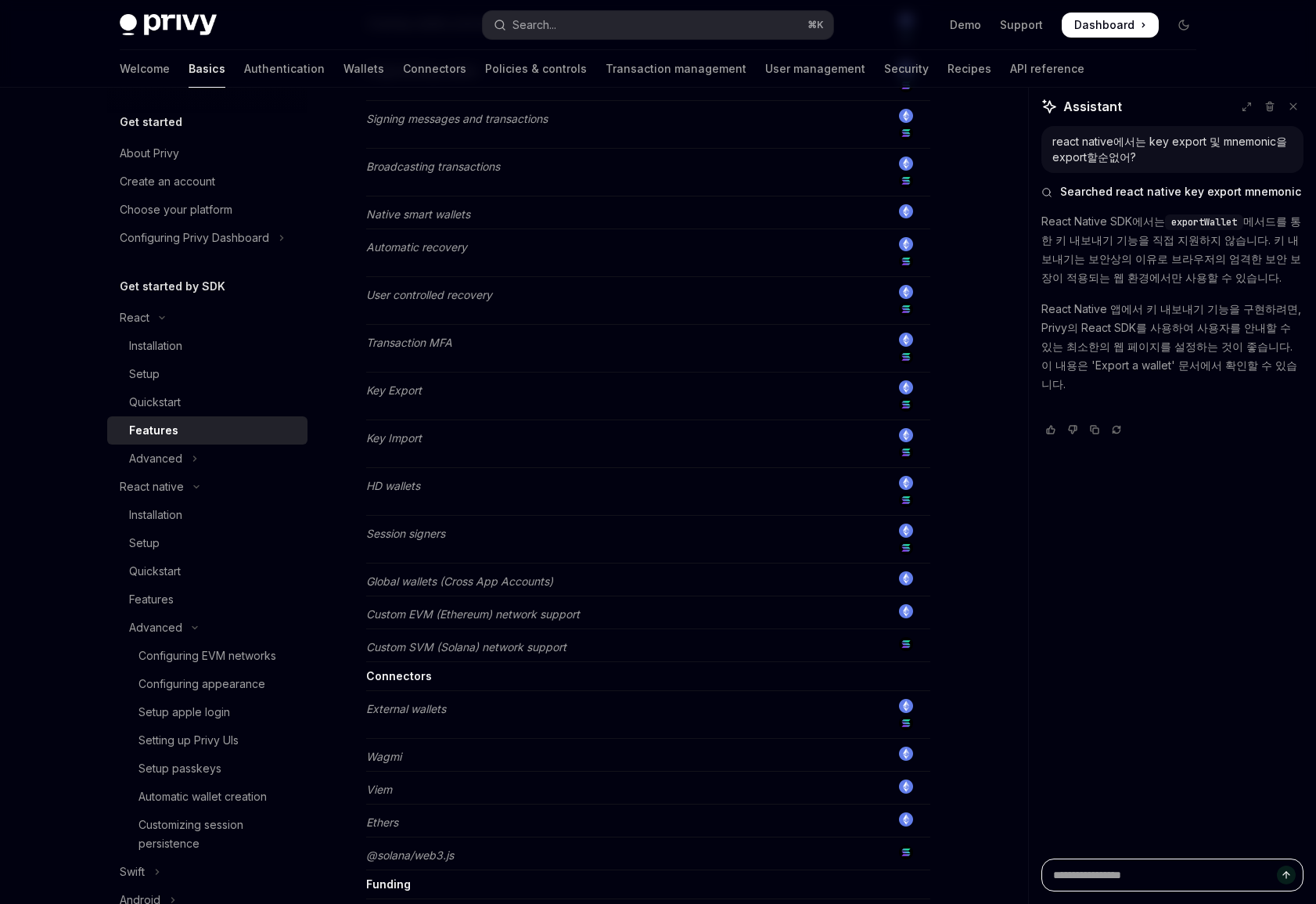
type textarea "*"
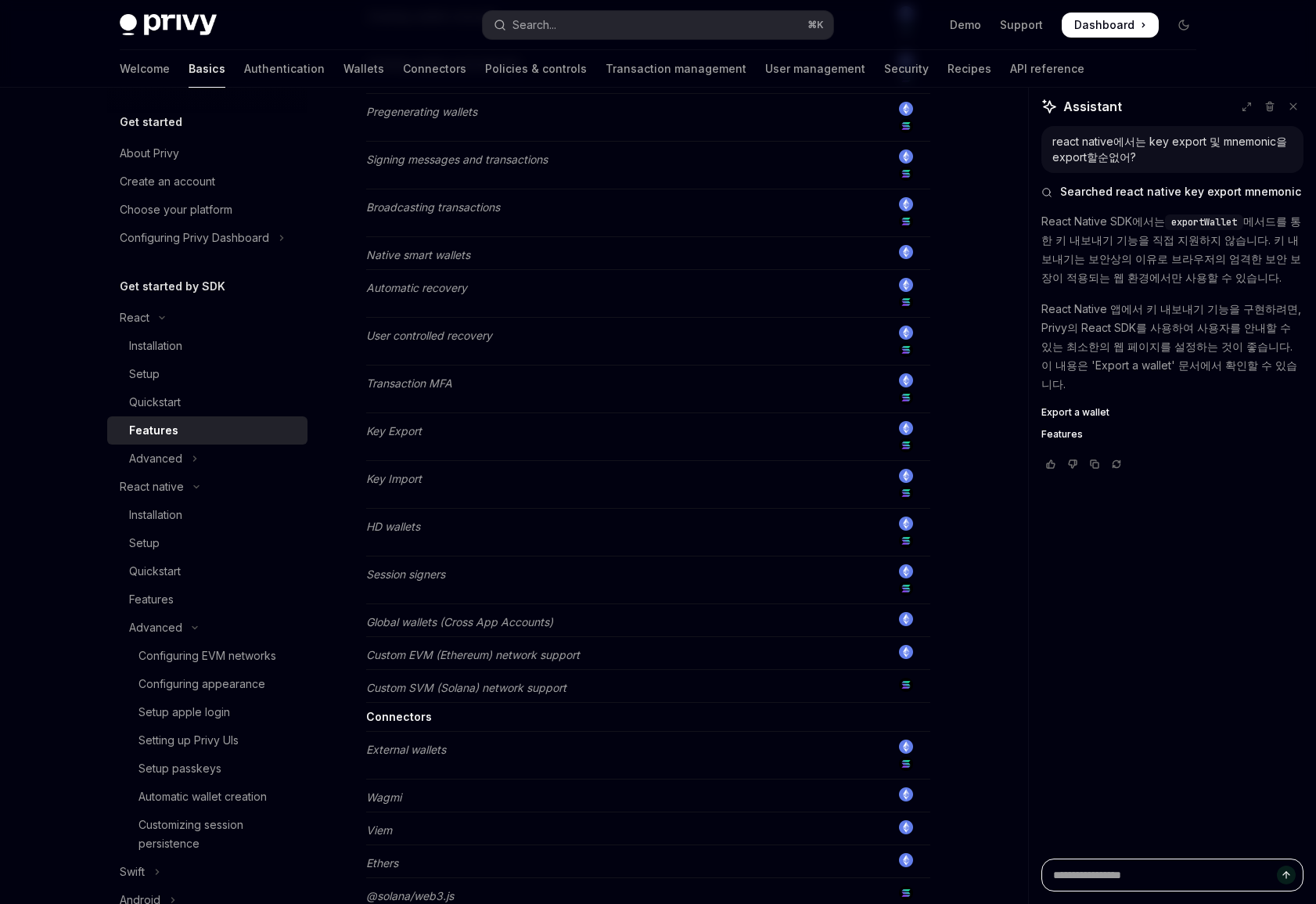
scroll to position [663, 0]
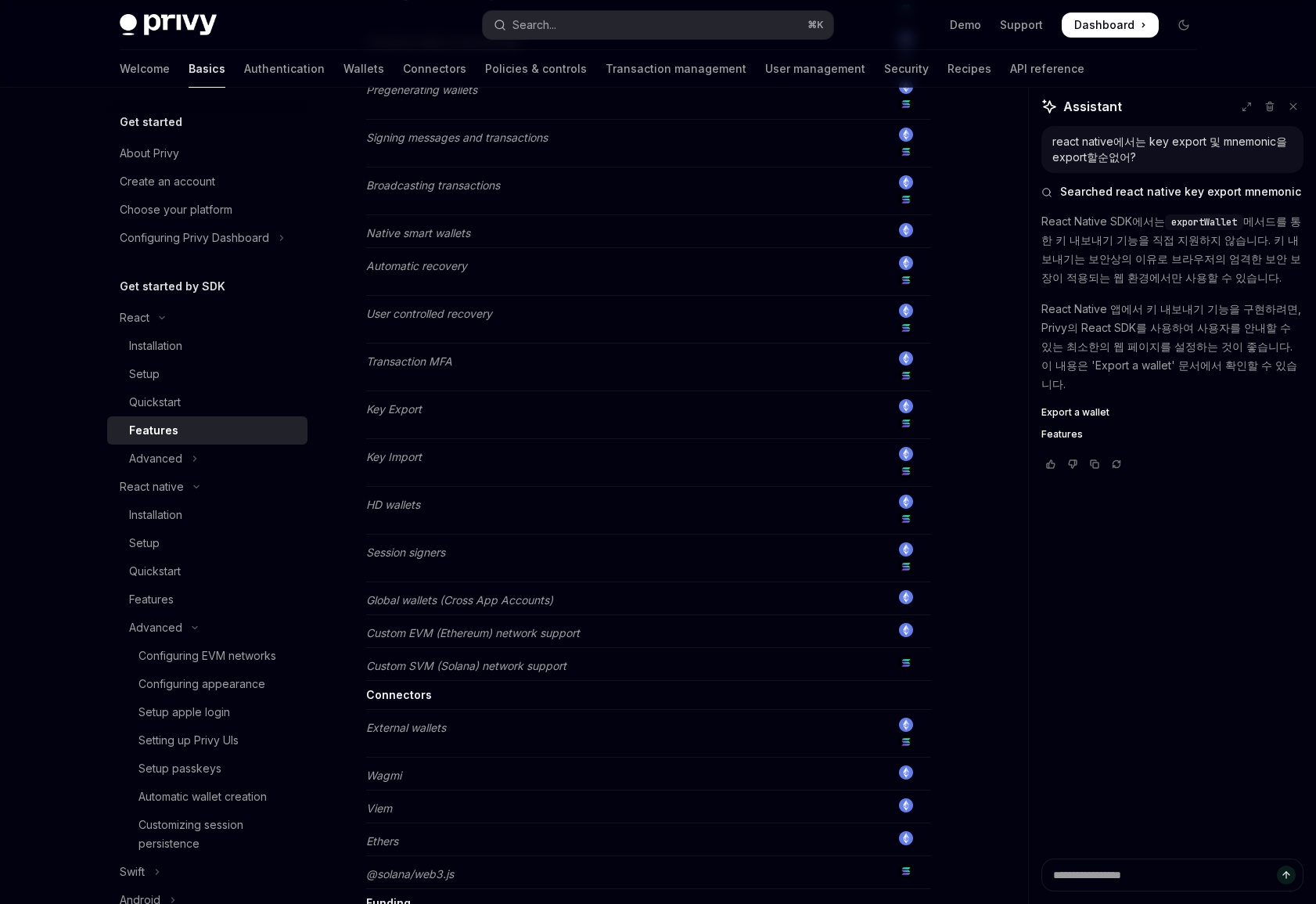
click at [421, 460] on em "Key Import" at bounding box center [393, 457] width 55 height 14
click at [449, 465] on td "Key Import" at bounding box center [621, 462] width 509 height 48
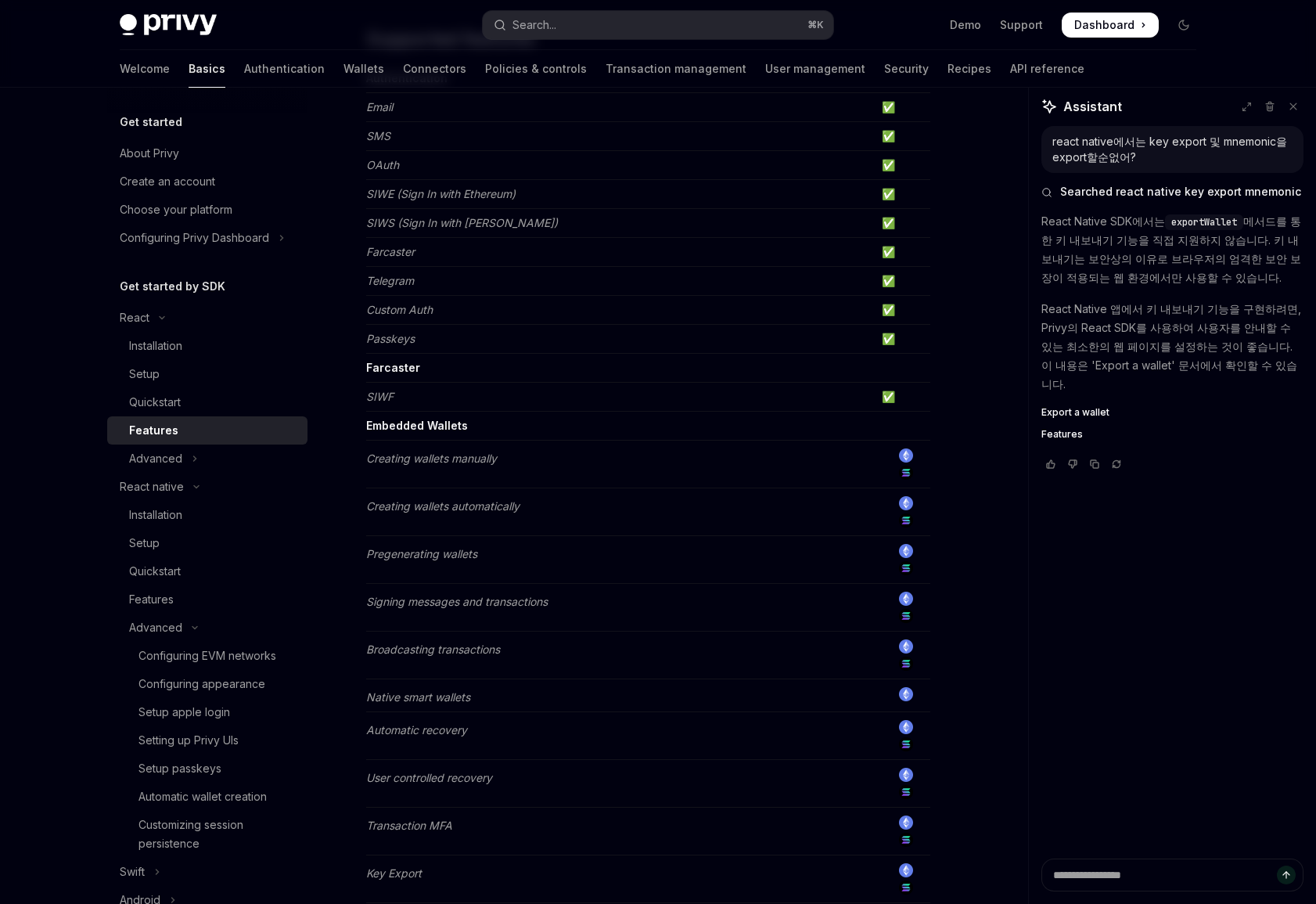
scroll to position [0, 0]
